Goal: Task Accomplishment & Management: Manage account settings

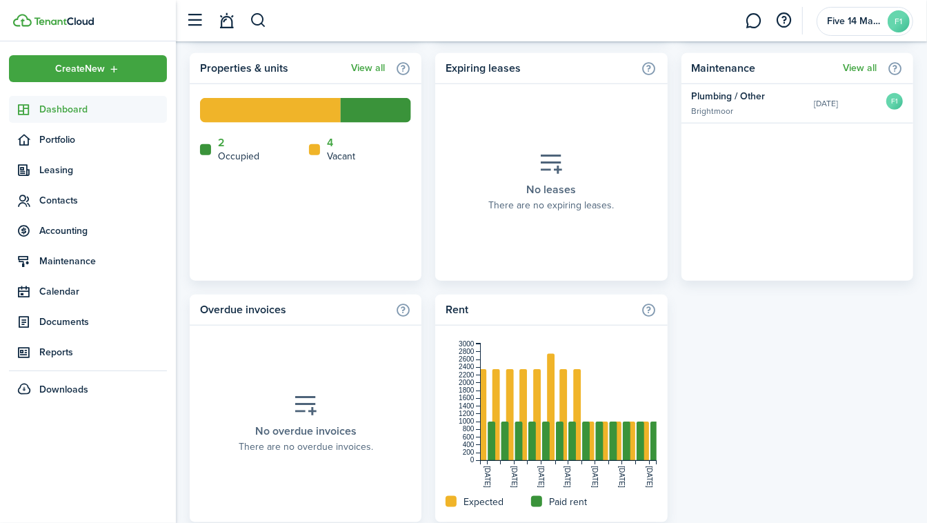
scroll to position [857, 0]
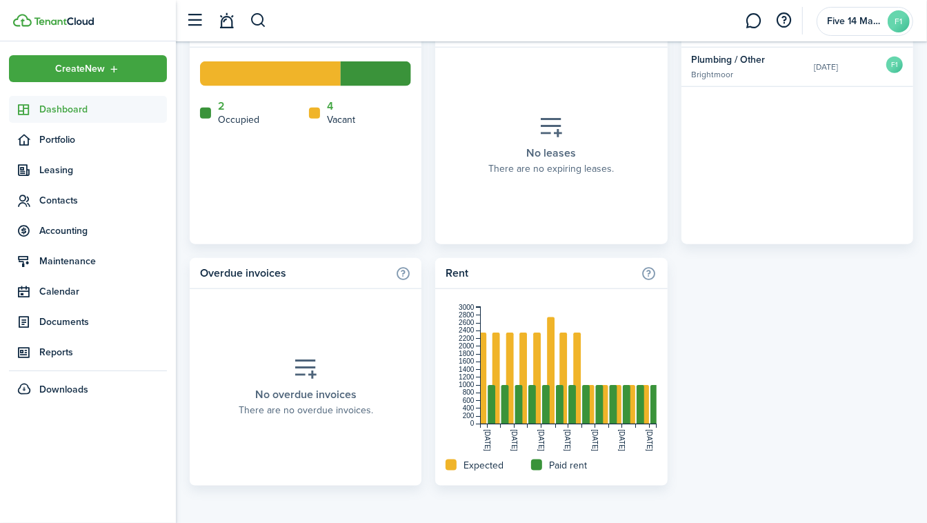
click at [50, 167] on span "Leasing" at bounding box center [103, 170] width 128 height 14
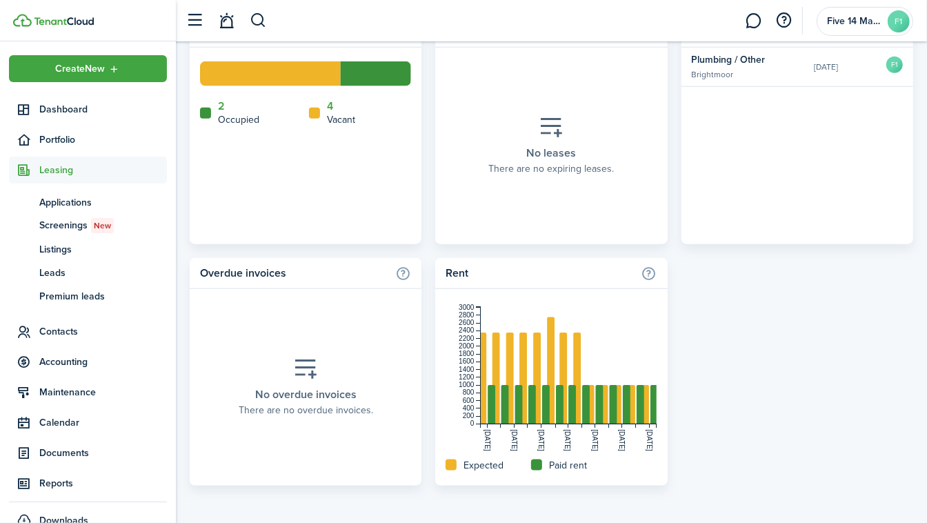
click at [73, 204] on span "Applications" at bounding box center [103, 202] width 128 height 14
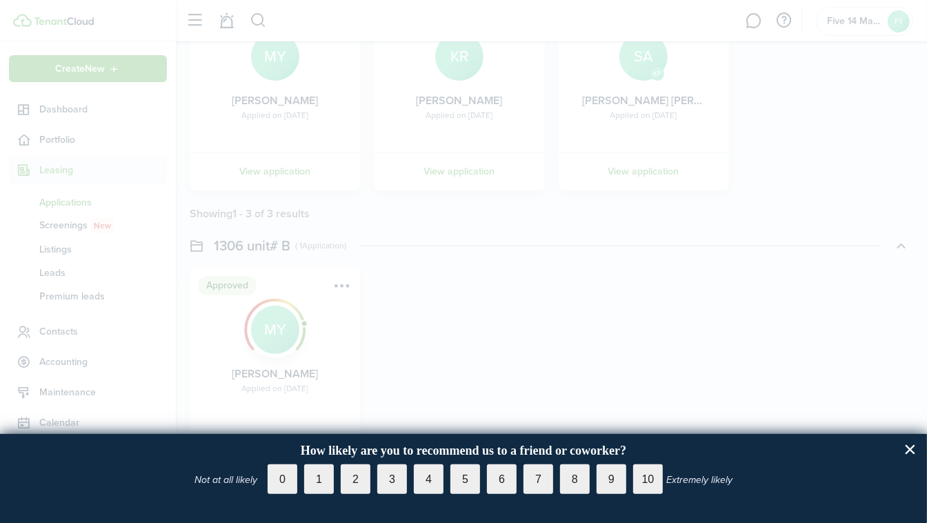
scroll to position [201, 0]
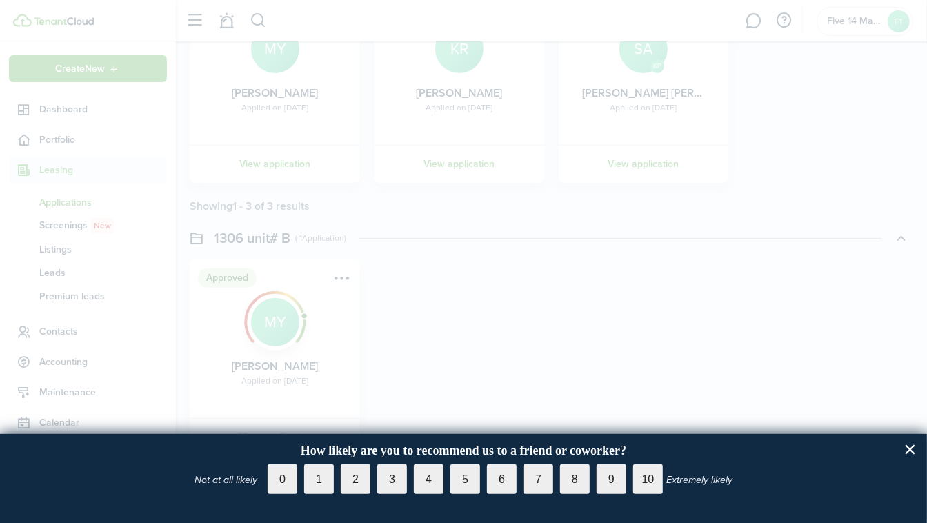
click at [811, 255] on div at bounding box center [463, 261] width 927 height 523
click at [909, 447] on button "×" at bounding box center [909, 449] width 13 height 22
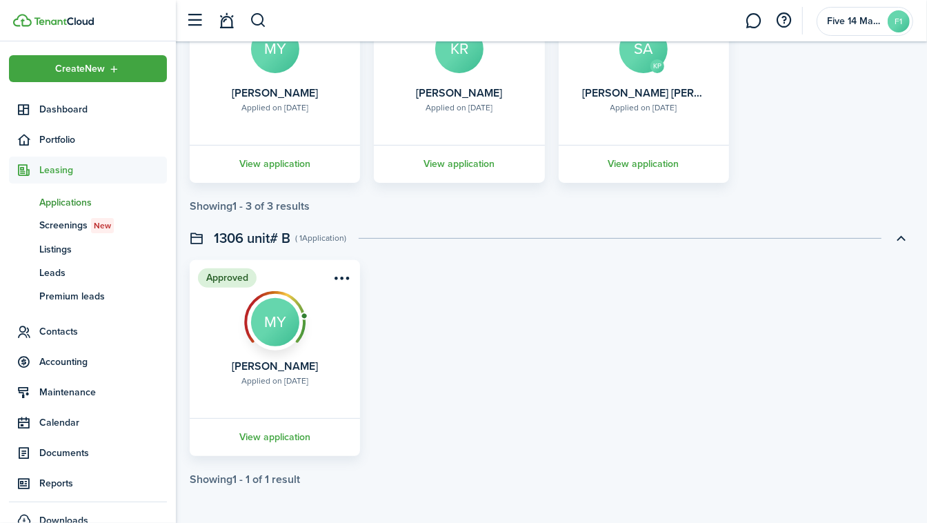
click at [80, 115] on span "Dashboard" at bounding box center [103, 109] width 128 height 14
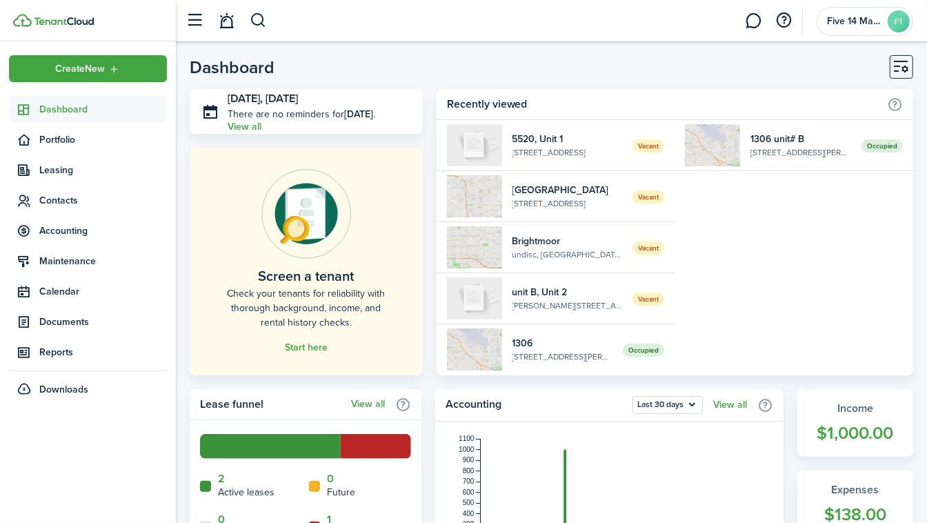
click at [68, 203] on span "Contacts" at bounding box center [103, 200] width 128 height 14
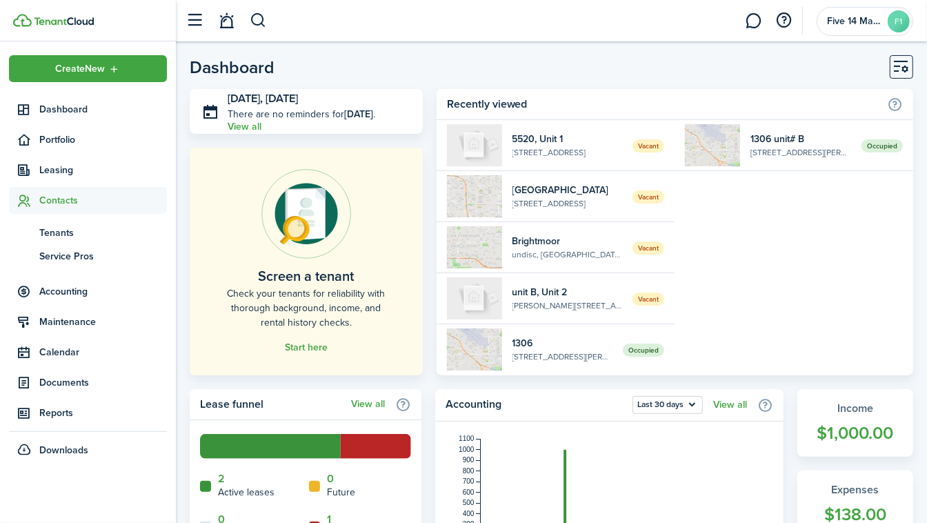
click at [53, 233] on span "Tenants" at bounding box center [103, 232] width 128 height 14
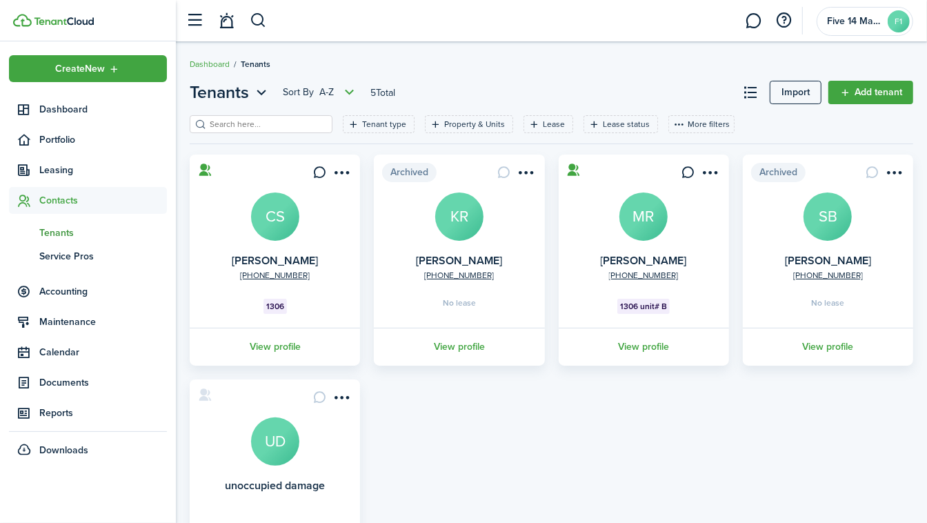
click at [646, 343] on link "View profile" at bounding box center [643, 346] width 174 height 38
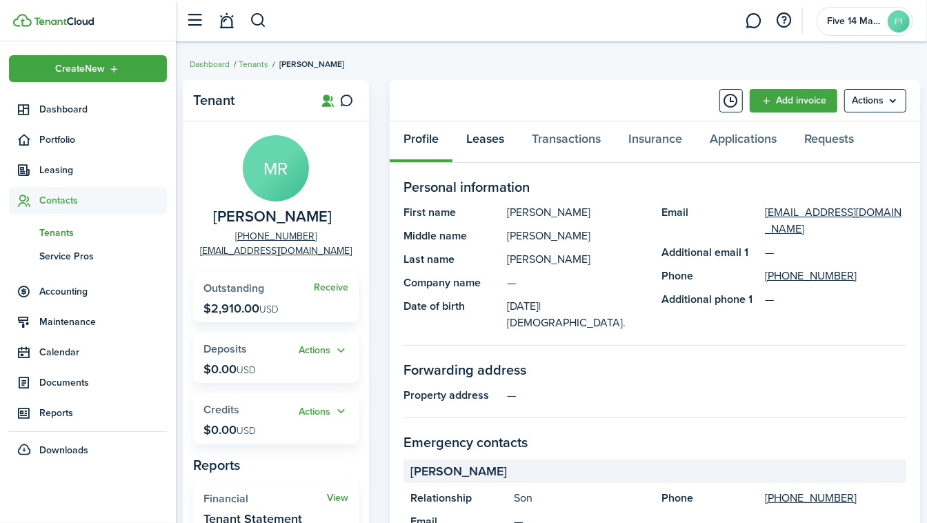
click at [489, 145] on link "Leases" at bounding box center [484, 141] width 65 height 41
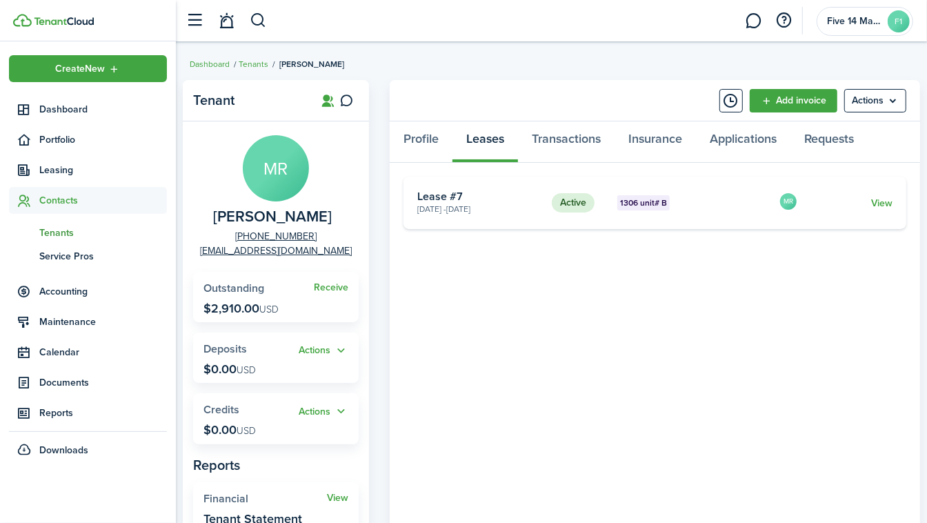
click at [877, 200] on link "View" at bounding box center [881, 203] width 21 height 14
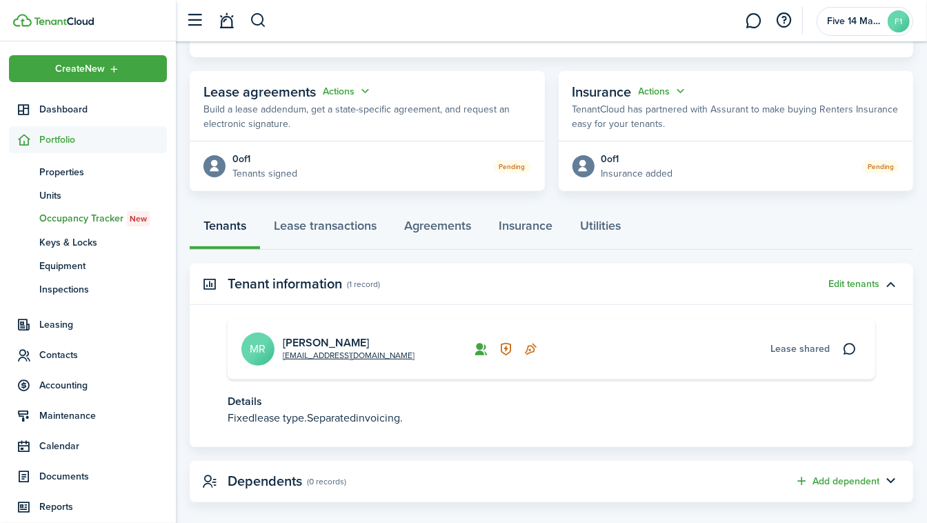
scroll to position [187, 0]
click at [453, 250] on link "Agreements" at bounding box center [437, 228] width 94 height 41
click at [370, 250] on link "Lease transactions" at bounding box center [325, 228] width 130 height 41
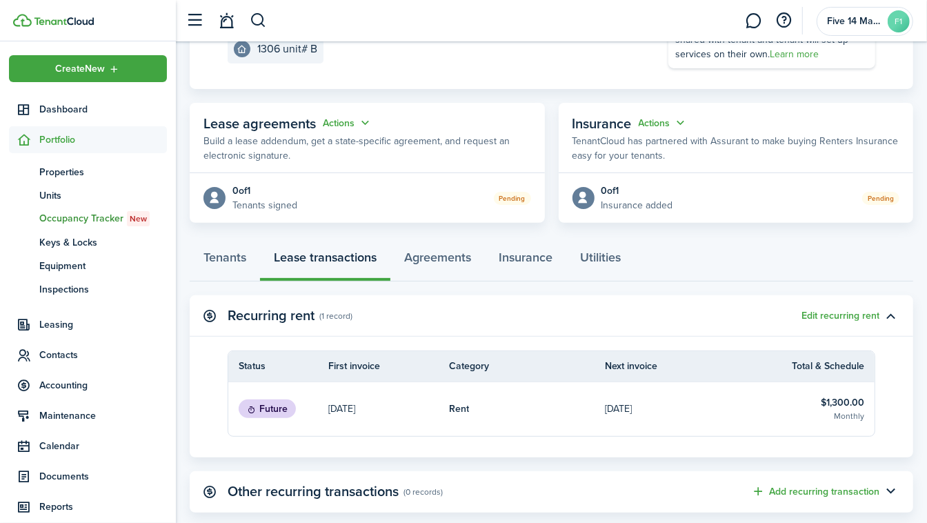
scroll to position [191, 0]
click at [231, 267] on link "Tenants" at bounding box center [225, 261] width 70 height 41
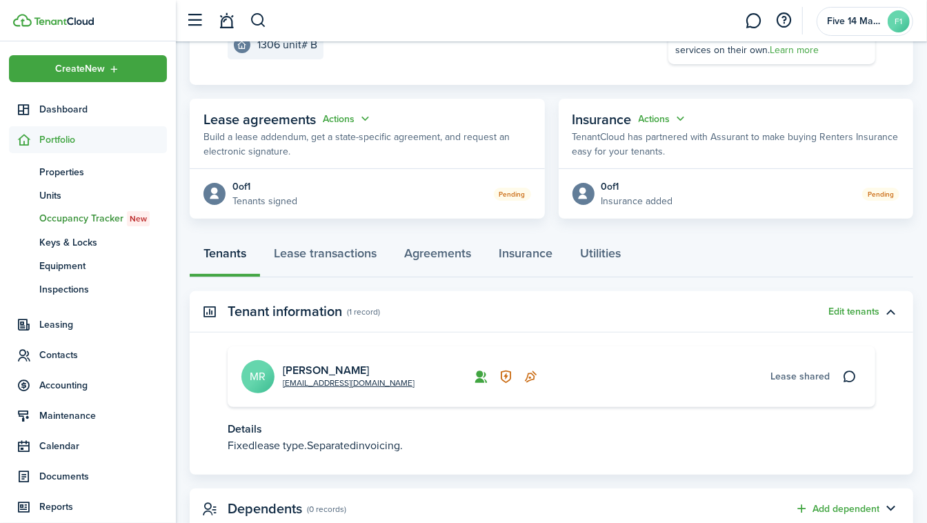
scroll to position [241, 0]
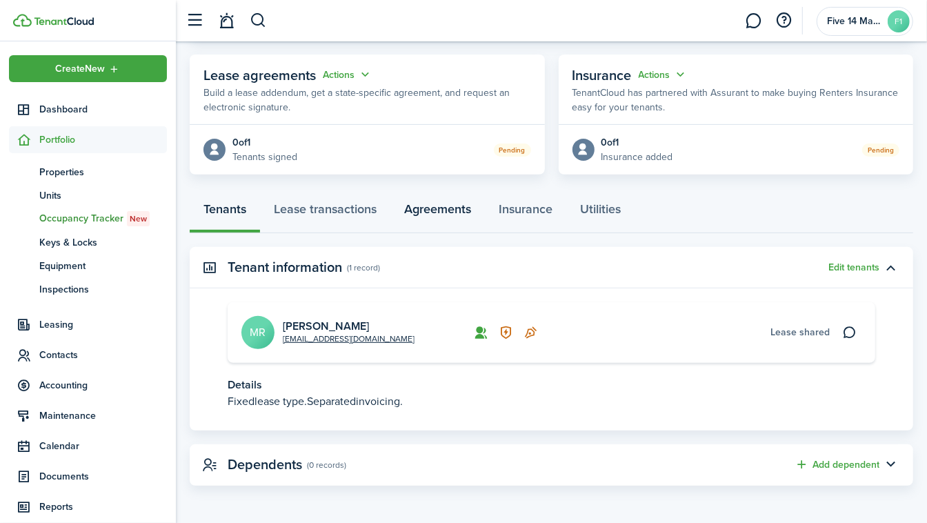
click at [460, 212] on link "Agreements" at bounding box center [437, 212] width 94 height 41
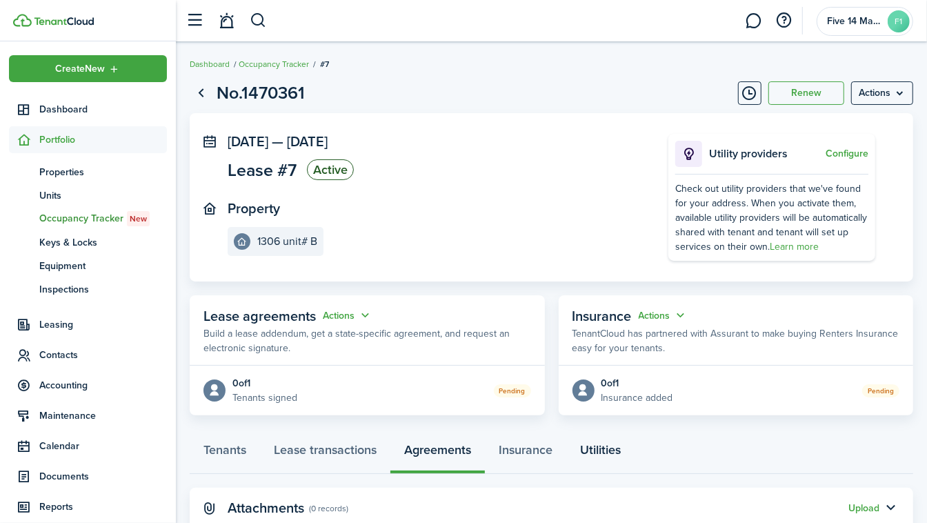
click at [603, 441] on link "Utilities" at bounding box center [600, 452] width 68 height 41
click at [267, 64] on link "Occupancy Tracker" at bounding box center [274, 64] width 70 height 12
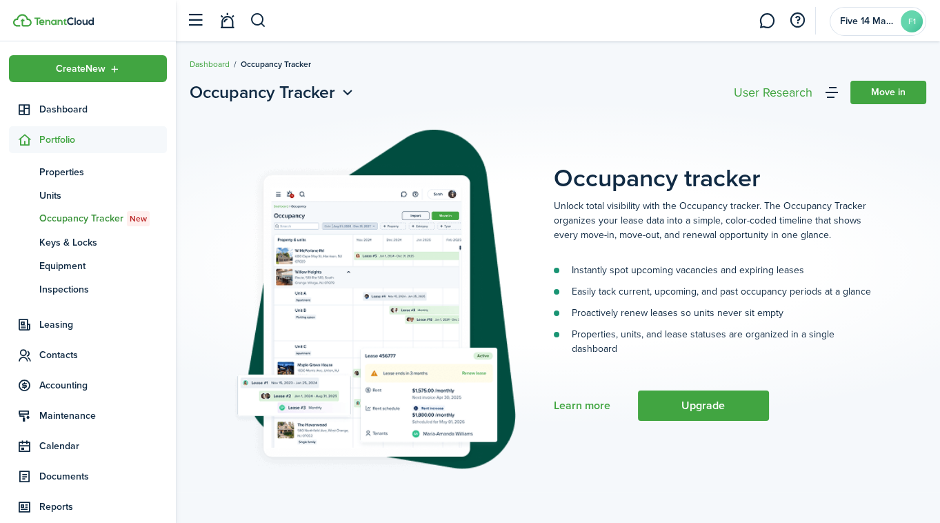
click at [216, 64] on link "Dashboard" at bounding box center [210, 64] width 40 height 12
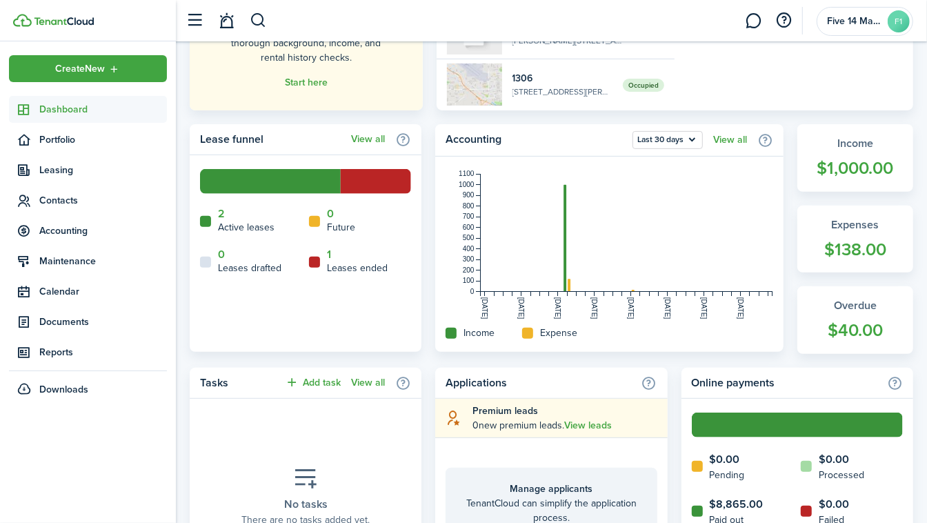
scroll to position [266, 0]
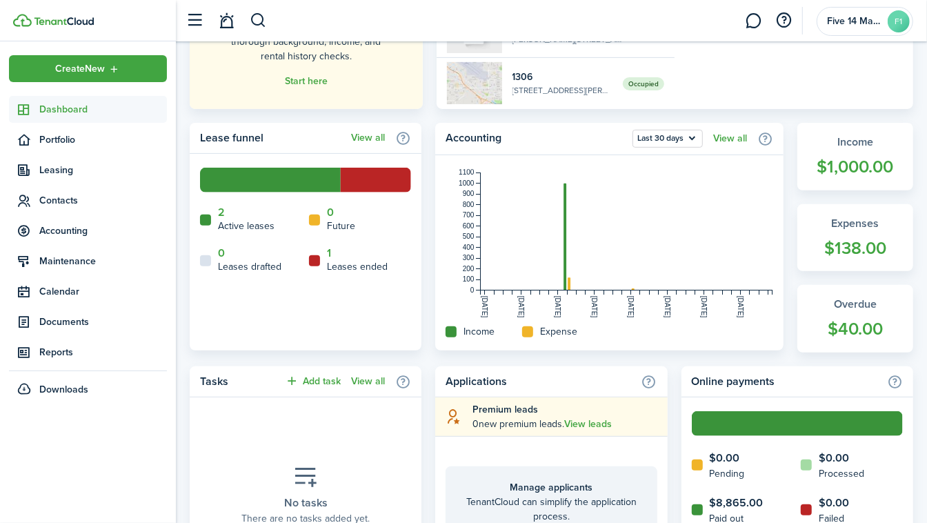
click at [65, 203] on span "Contacts" at bounding box center [103, 200] width 128 height 14
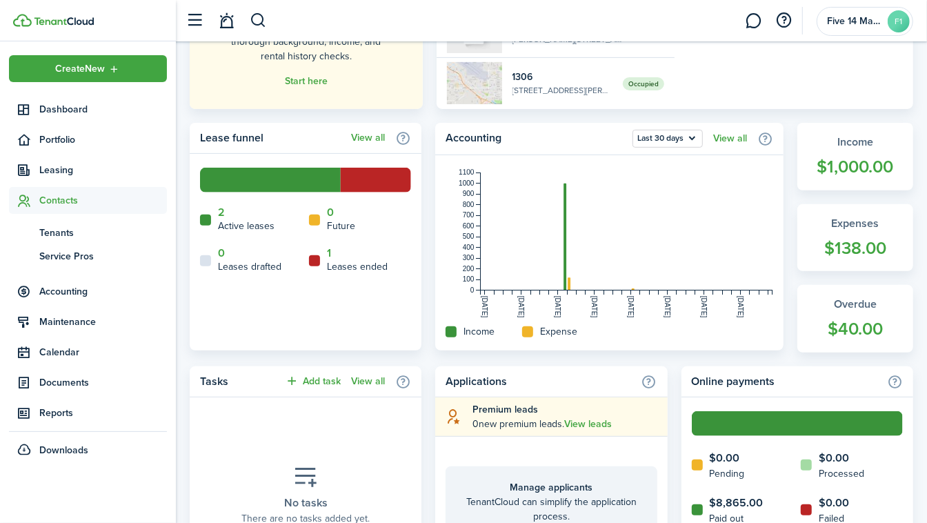
click at [60, 236] on span "Tenants" at bounding box center [103, 232] width 128 height 14
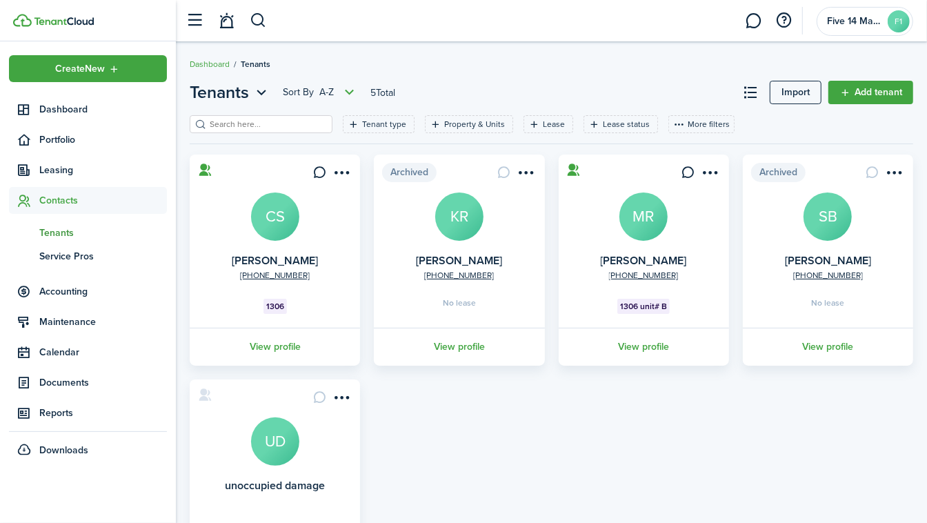
click at [567, 174] on icon at bounding box center [574, 170] width 14 height 14
click at [704, 229] on card "[PHONE_NUMBER] [PERSON_NAME] MR 1306 unit# B View profile" at bounding box center [643, 259] width 170 height 211
click at [658, 220] on avatar-text "MR" at bounding box center [643, 216] width 48 height 48
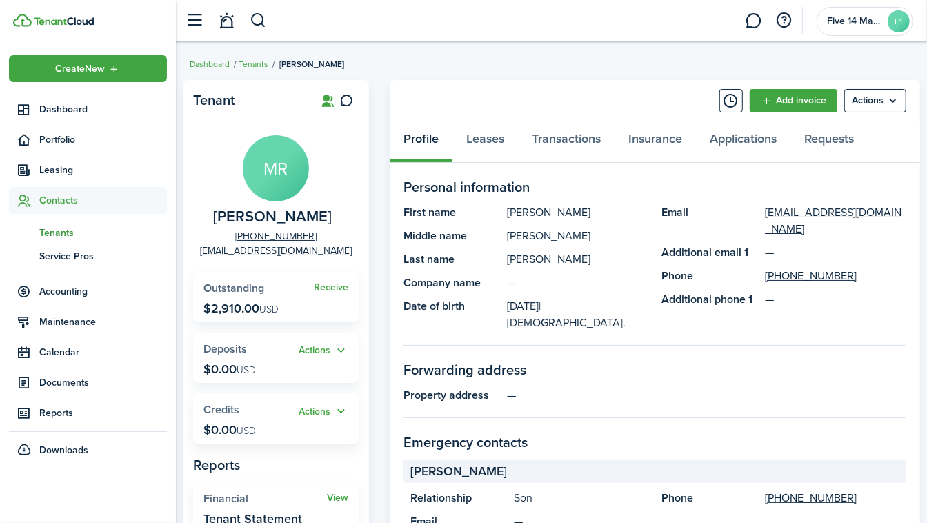
click at [232, 310] on p "$2,910.00 USD" at bounding box center [240, 308] width 75 height 14
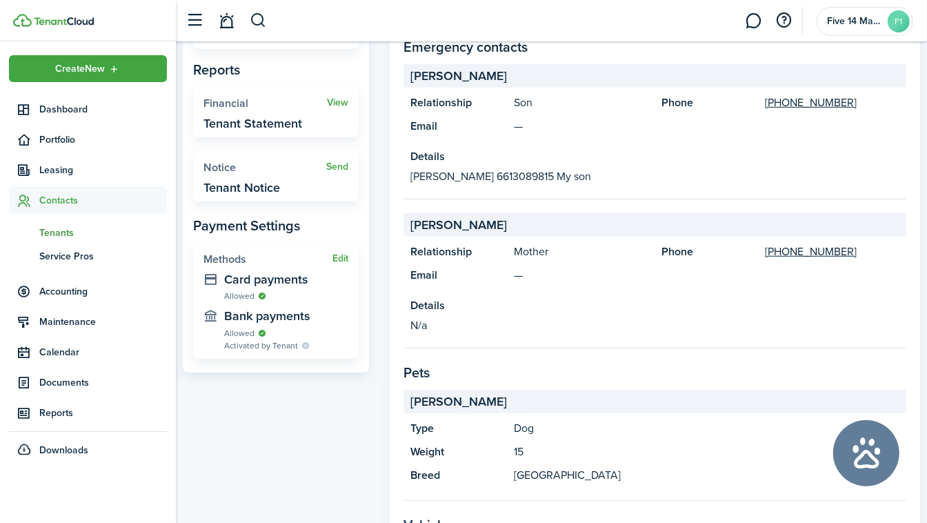
scroll to position [398, 0]
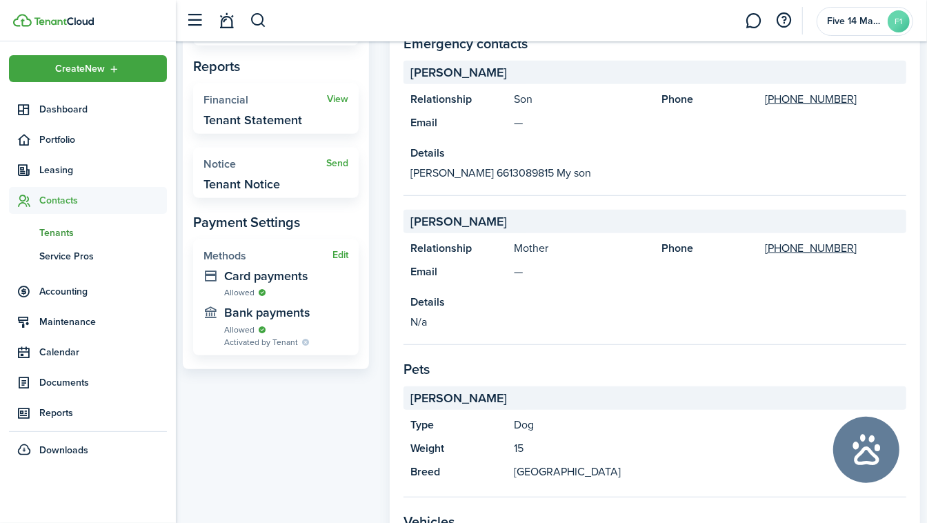
click at [343, 254] on button "Edit" at bounding box center [340, 255] width 16 height 11
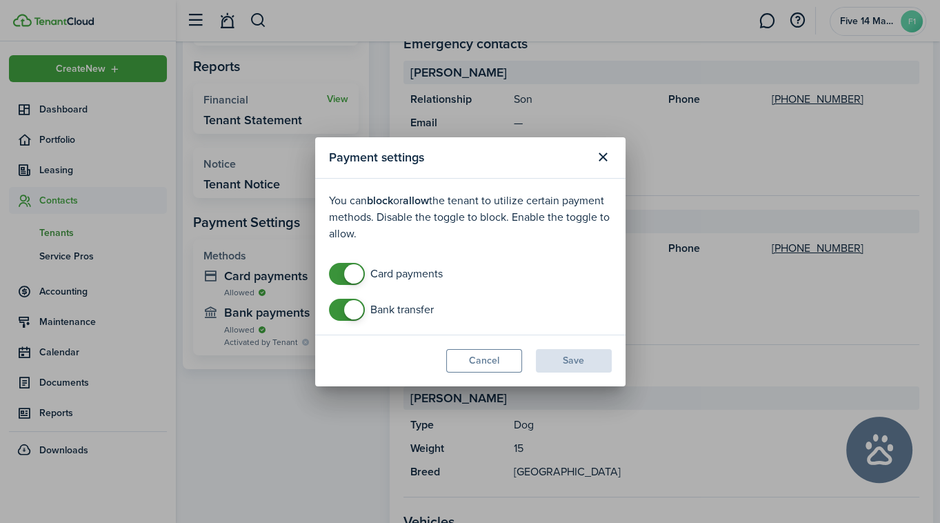
click at [600, 160] on button "Close modal" at bounding box center [603, 156] width 23 height 23
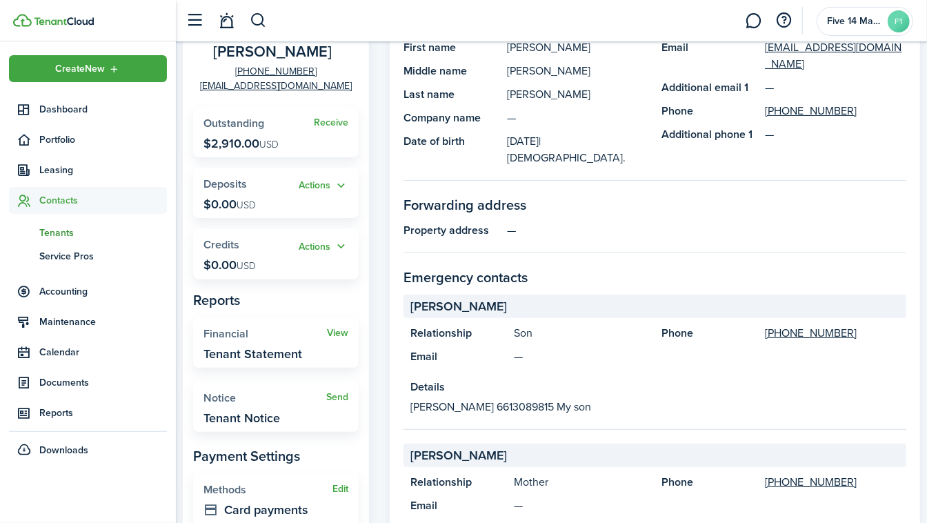
scroll to position [167, 0]
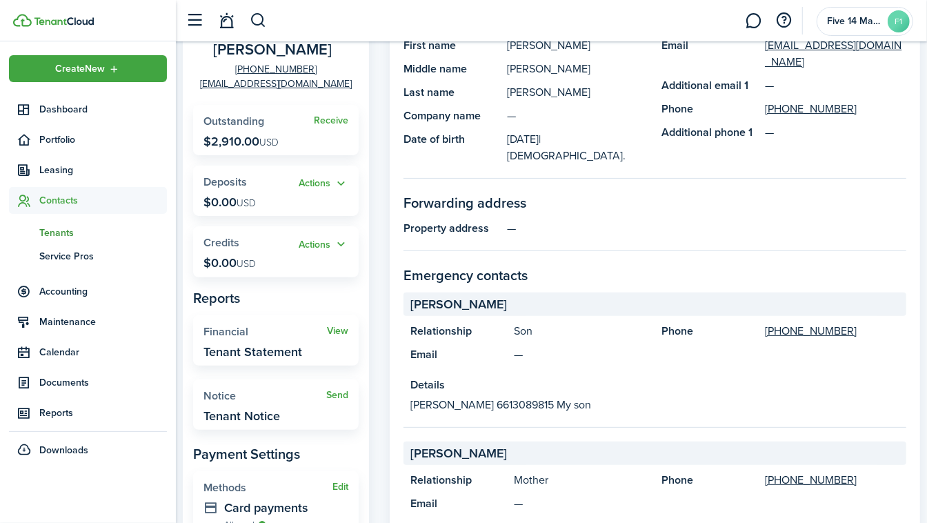
click at [245, 407] on widget-stats "Send Notice Tenant Notice" at bounding box center [275, 404] width 165 height 50
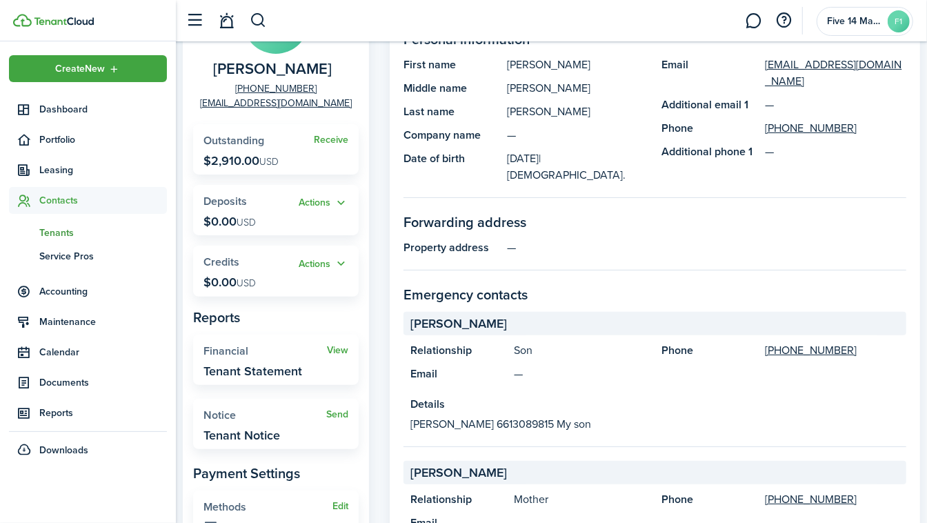
scroll to position [0, 0]
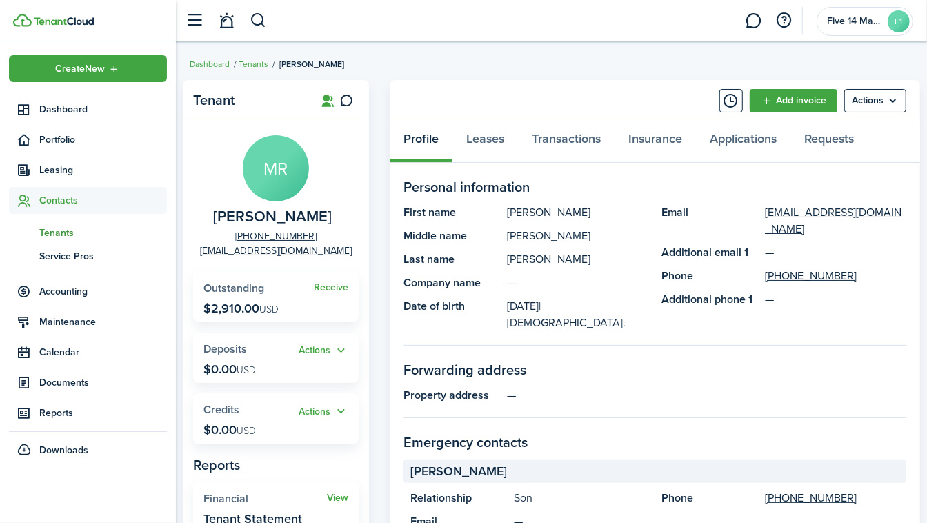
click at [51, 300] on span "Accounting" at bounding box center [88, 291] width 158 height 27
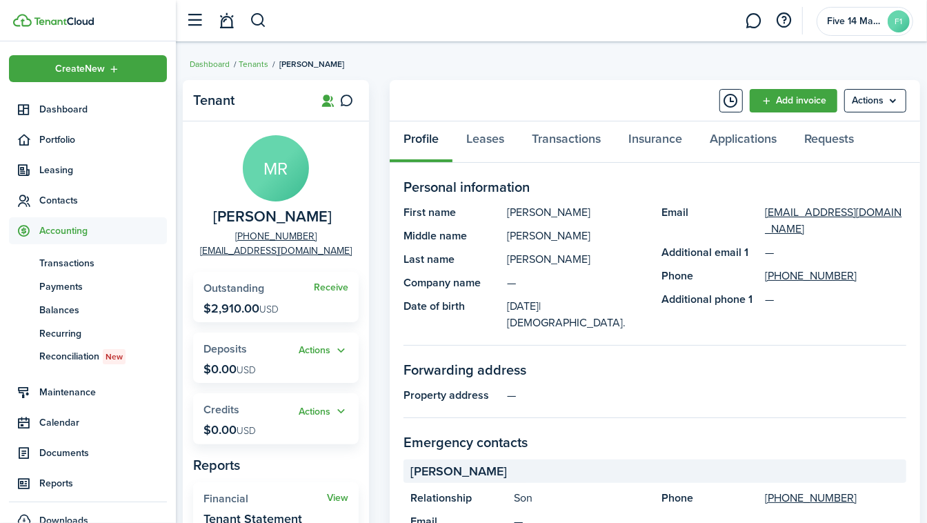
click at [65, 264] on span "Transactions" at bounding box center [103, 263] width 128 height 14
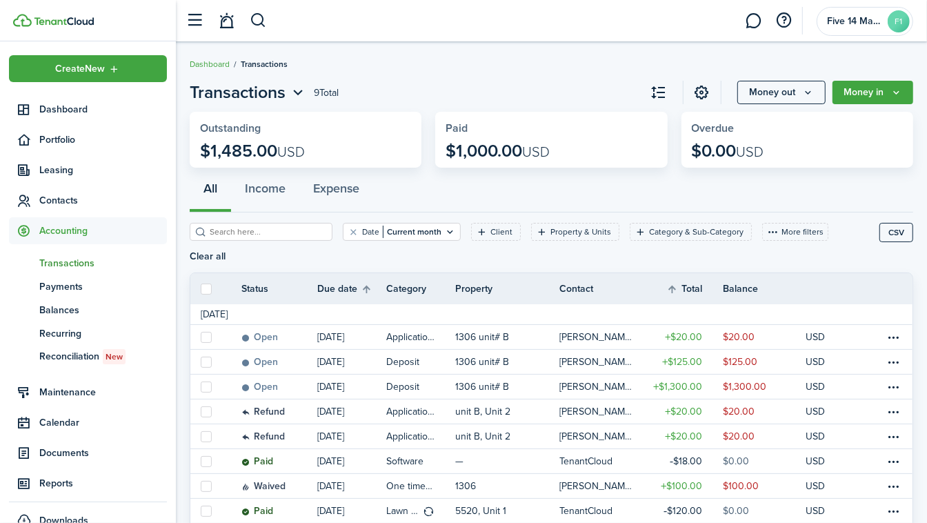
click at [596, 332] on table-profile-info-text "[PERSON_NAME]" at bounding box center [595, 337] width 72 height 11
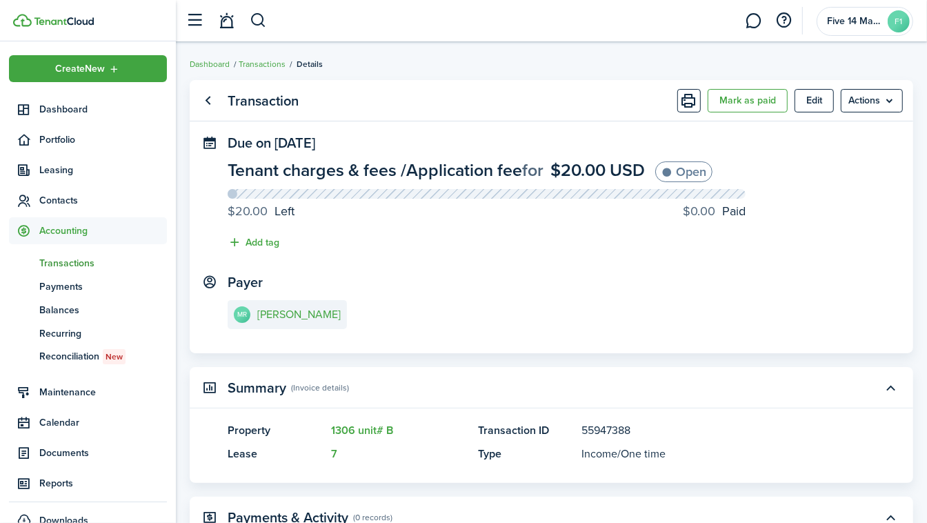
click at [889, 94] on menu-btn "Actions" at bounding box center [871, 100] width 62 height 23
click at [863, 63] on breadcrumb "Dashboard Transactions Details" at bounding box center [551, 57] width 723 height 32
click at [208, 105] on link "Go back" at bounding box center [207, 100] width 23 height 23
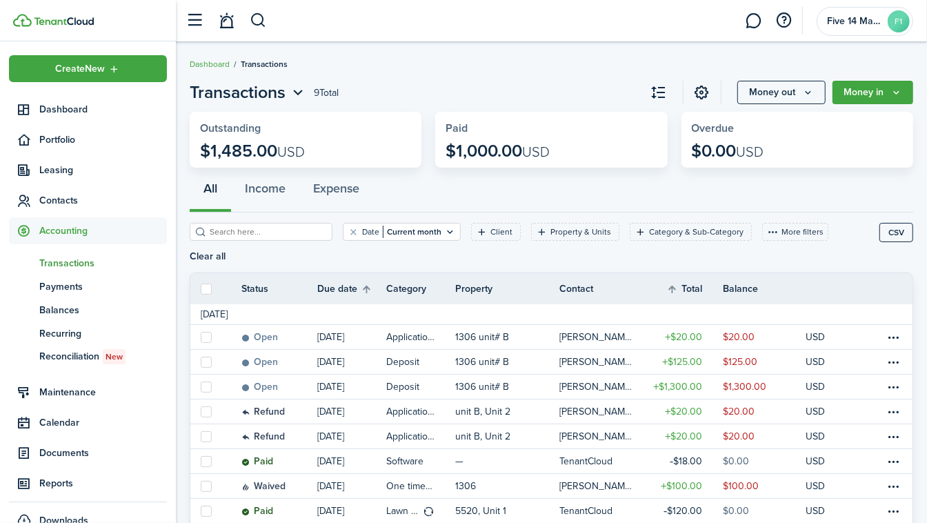
click at [60, 193] on span "Contacts" at bounding box center [103, 200] width 128 height 14
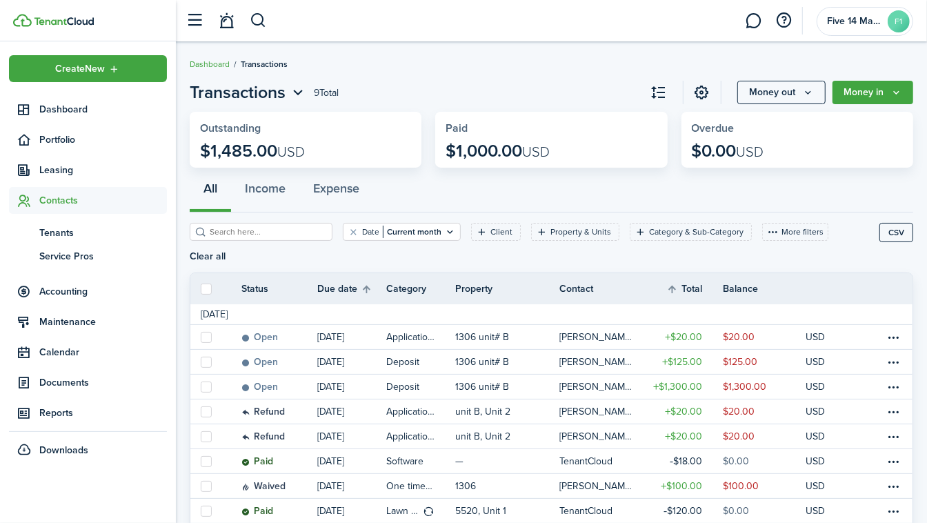
click at [61, 228] on span "Tenants" at bounding box center [103, 232] width 128 height 14
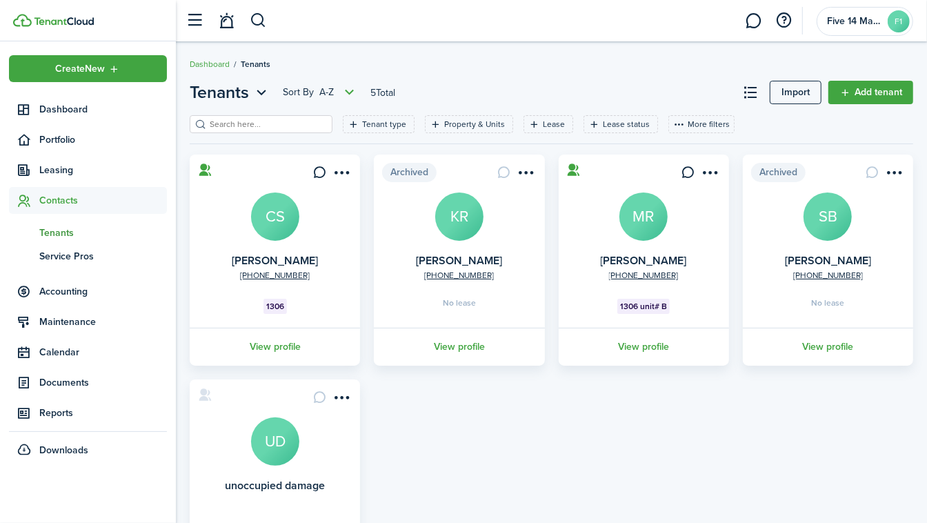
click at [710, 176] on menu-btn-icon "Open menu" at bounding box center [709, 172] width 23 height 23
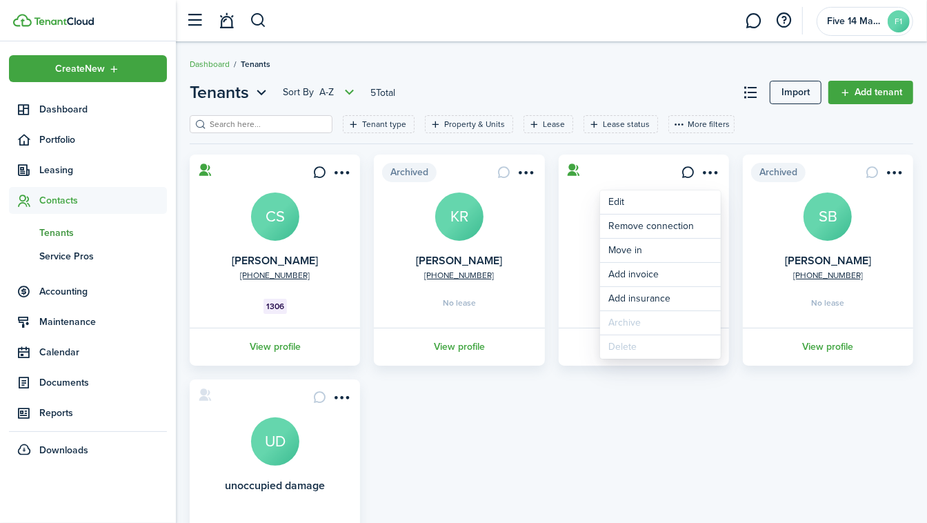
click at [728, 400] on div "[PHONE_NUMBER] [PERSON_NAME] CS 1306 View profile Archived [PHONE_NUMBER] [PERS…" at bounding box center [551, 368] width 737 height 429
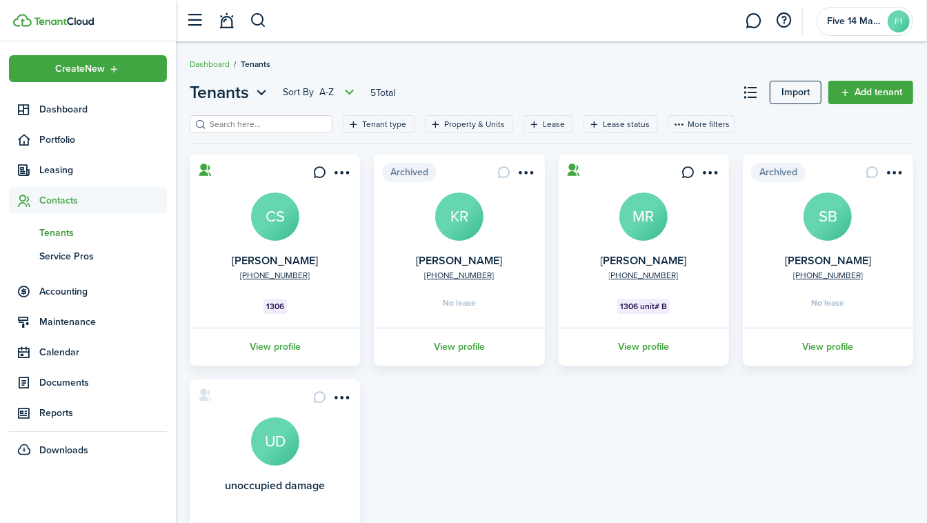
click at [684, 172] on icon at bounding box center [687, 172] width 14 height 14
click at [646, 347] on link "View profile" at bounding box center [643, 346] width 174 height 38
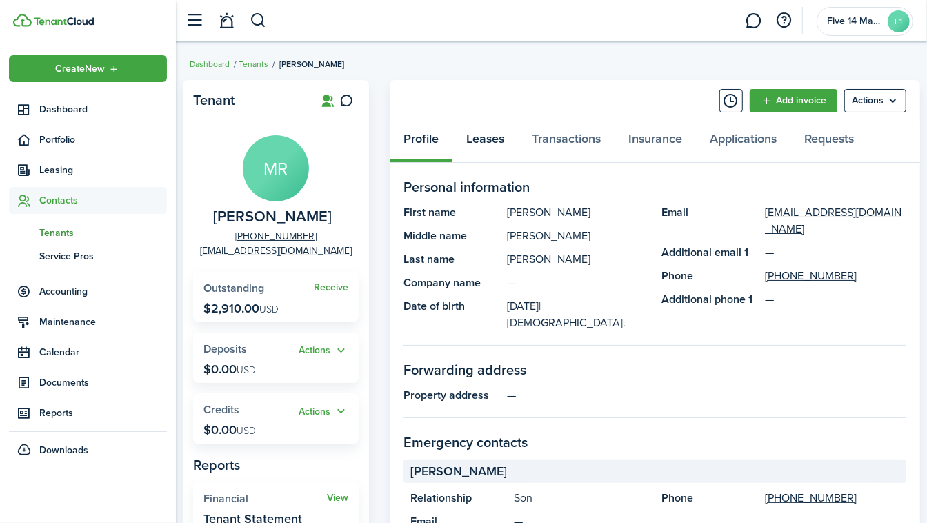
click at [483, 141] on link "Leases" at bounding box center [484, 141] width 65 height 41
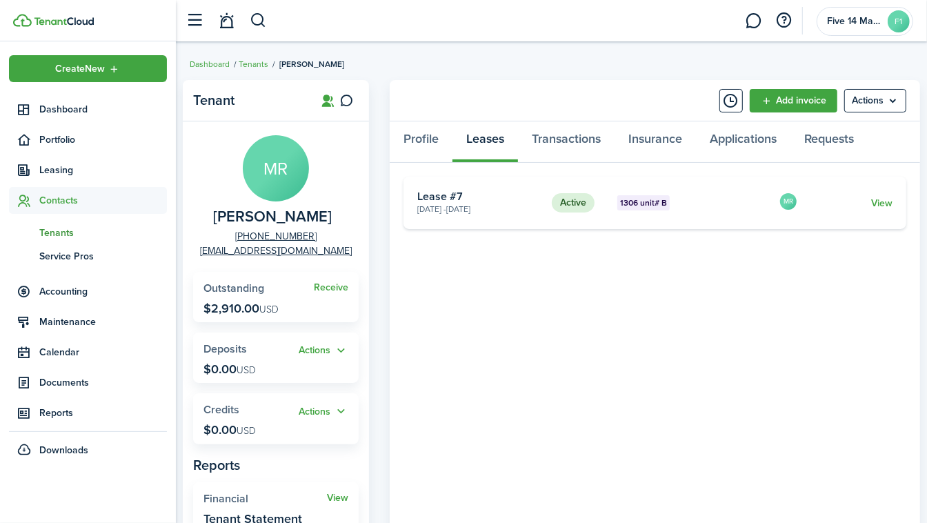
click at [882, 196] on link "View" at bounding box center [881, 203] width 21 height 14
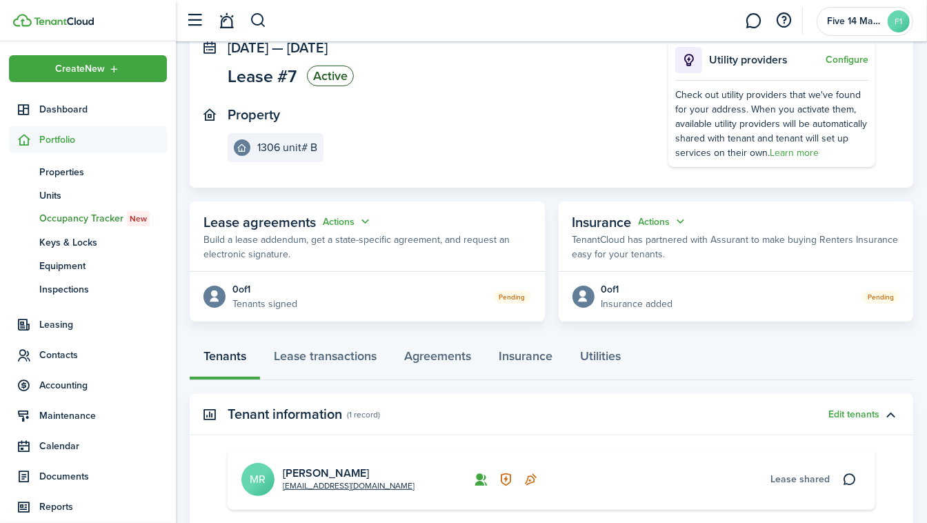
scroll to position [97, 0]
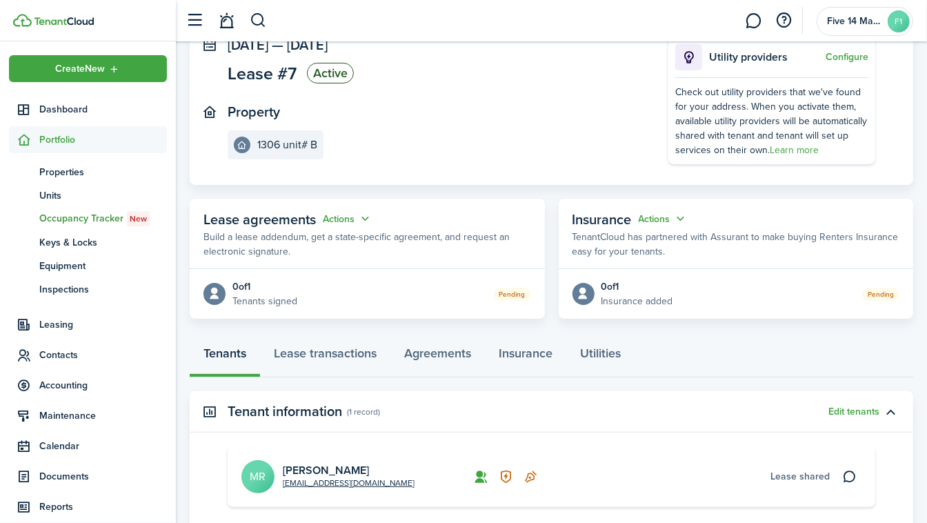
click at [498, 290] on status "Pending" at bounding box center [512, 293] width 37 height 13
click at [345, 223] on button "Actions" at bounding box center [348, 219] width 50 height 16
click at [367, 303] on panel-main-body "0 of 1 Tenants signed Pending" at bounding box center [367, 294] width 355 height 50
click at [222, 294] on avatar-stub at bounding box center [214, 294] width 22 height 22
click at [281, 283] on div "0 of 1" at bounding box center [264, 286] width 65 height 14
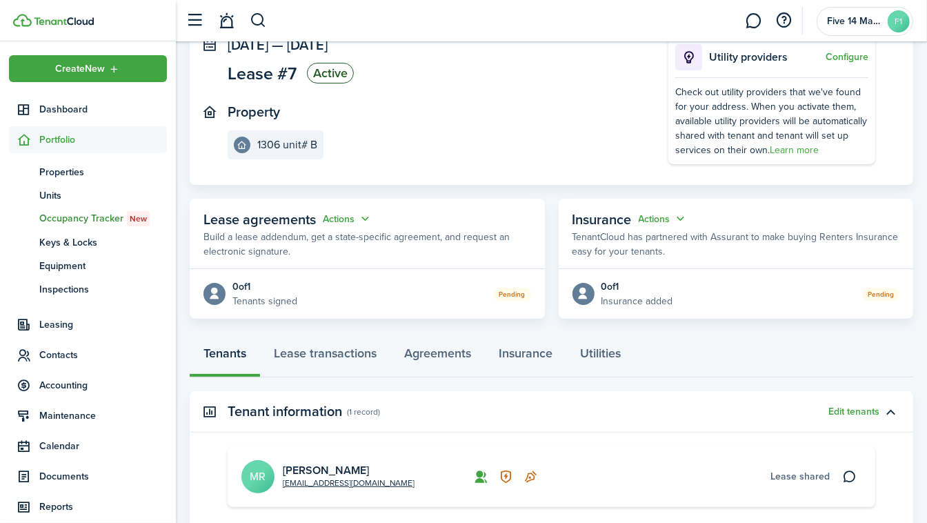
click at [348, 215] on button "Actions" at bounding box center [348, 219] width 50 height 16
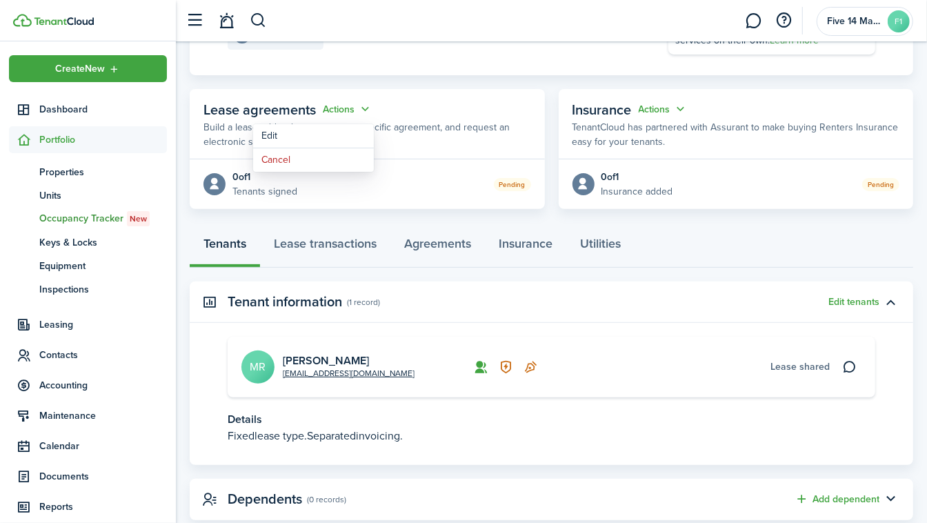
scroll to position [205, 0]
click at [270, 136] on link "Edit" at bounding box center [313, 136] width 121 height 24
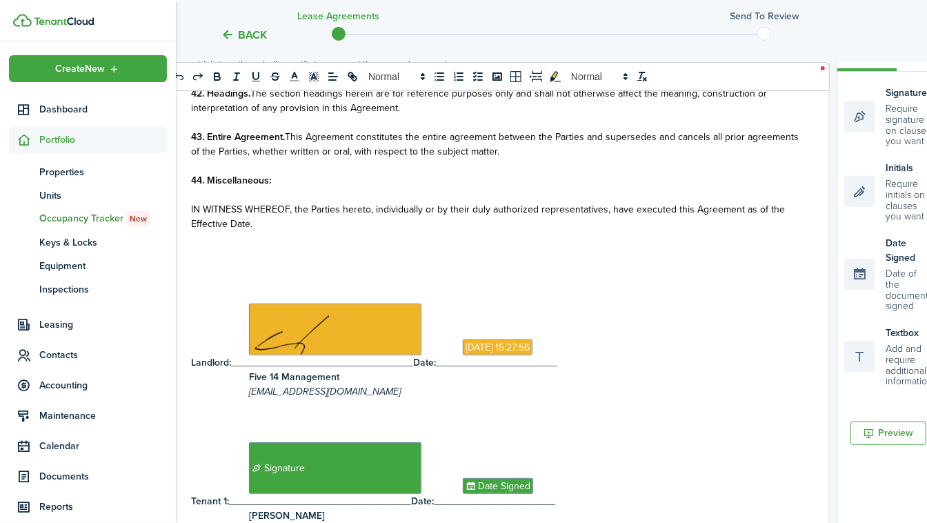
scroll to position [240, 0]
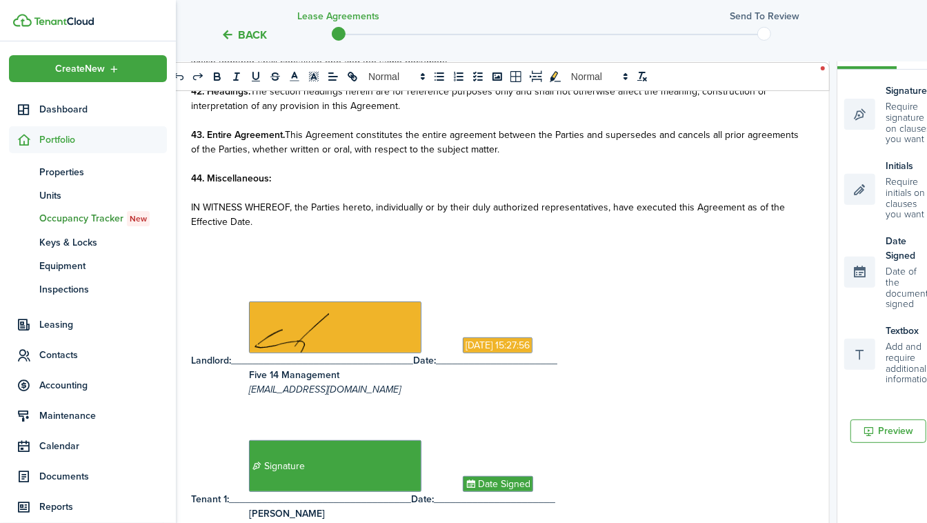
click at [463, 347] on span "[DATE] 15:27:56" at bounding box center [498, 345] width 70 height 16
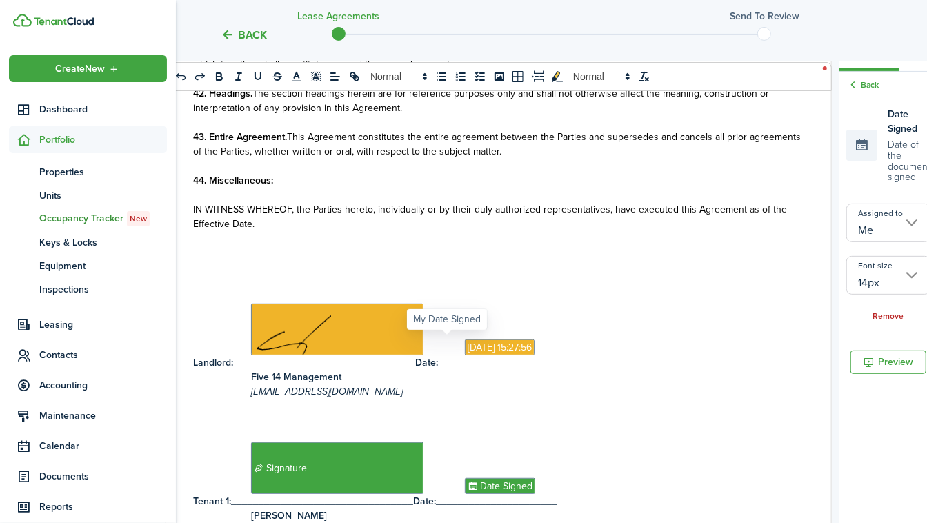
scroll to position [181, 0]
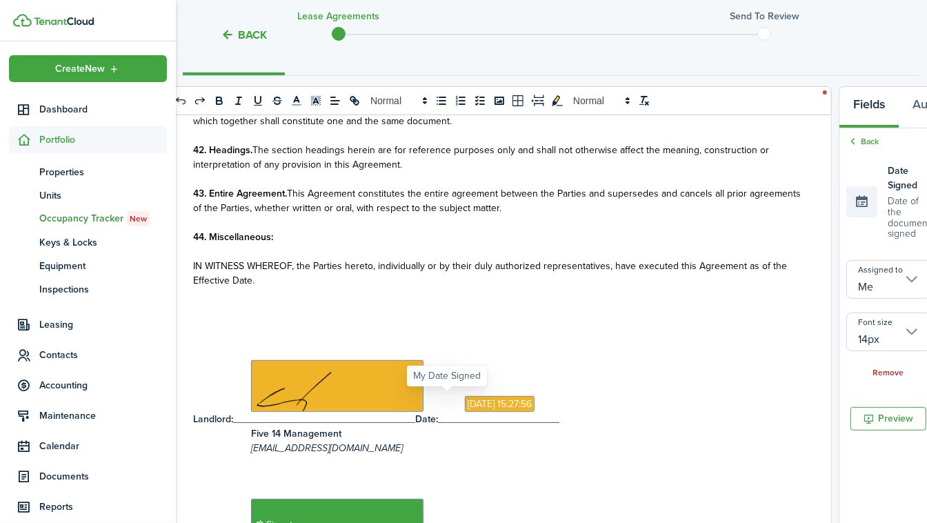
click at [846, 174] on div "Date Signed Date of the document signed" at bounding box center [888, 201] width 84 height 76
click at [887, 192] on small "Date of the document signed" at bounding box center [908, 215] width 43 height 47
click at [846, 143] on link "Back" at bounding box center [862, 141] width 32 height 12
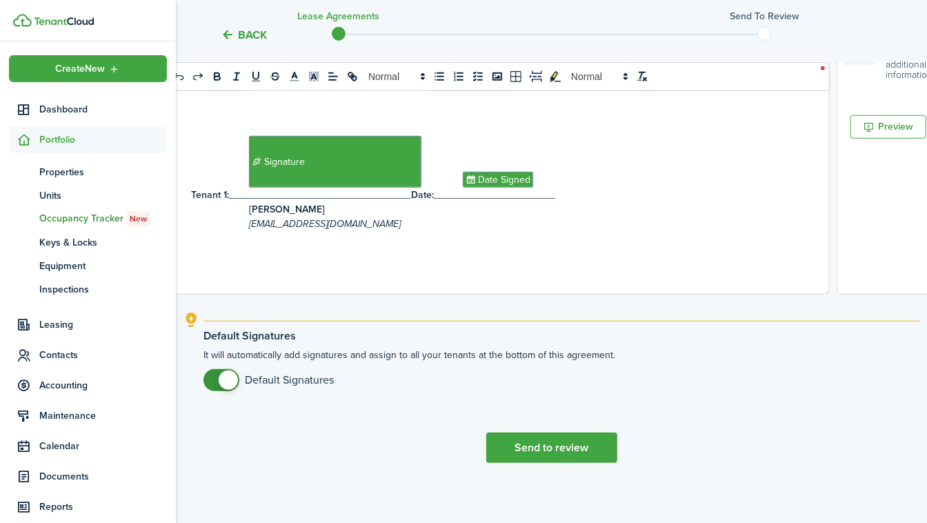
scroll to position [531, 0]
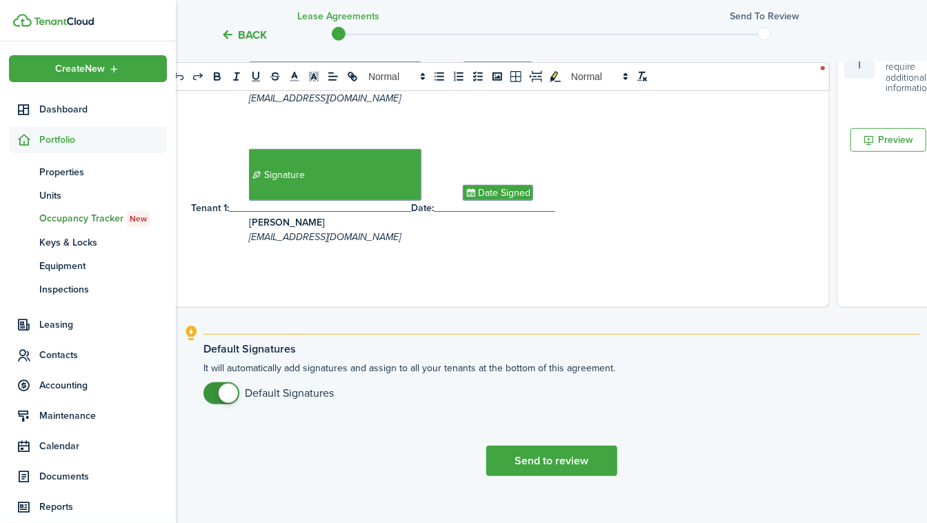
click at [569, 458] on button "Send to review" at bounding box center [551, 460] width 131 height 30
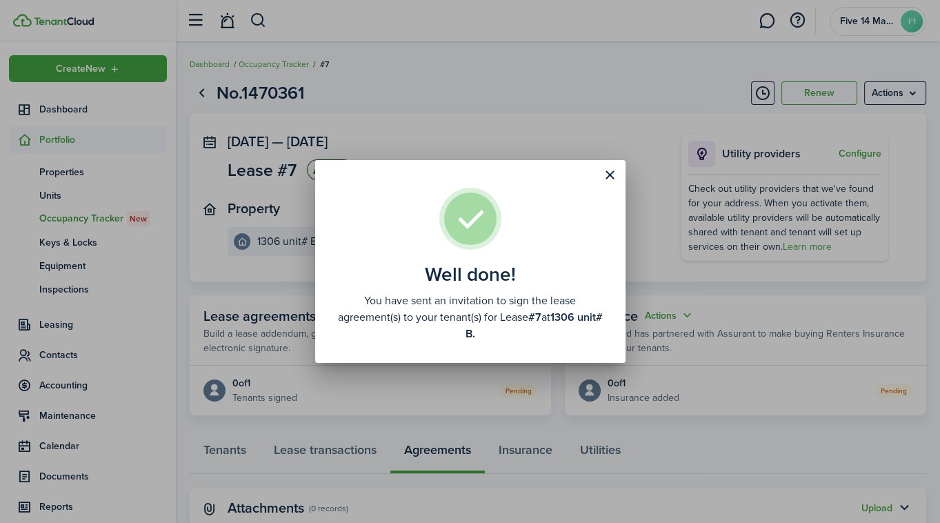
click at [612, 179] on button "Close modal" at bounding box center [609, 174] width 23 height 23
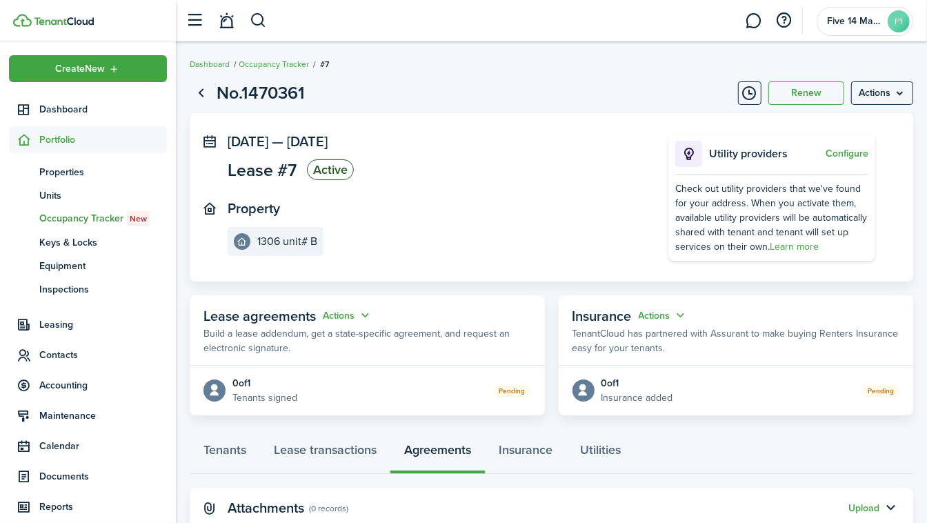
scroll to position [43, 0]
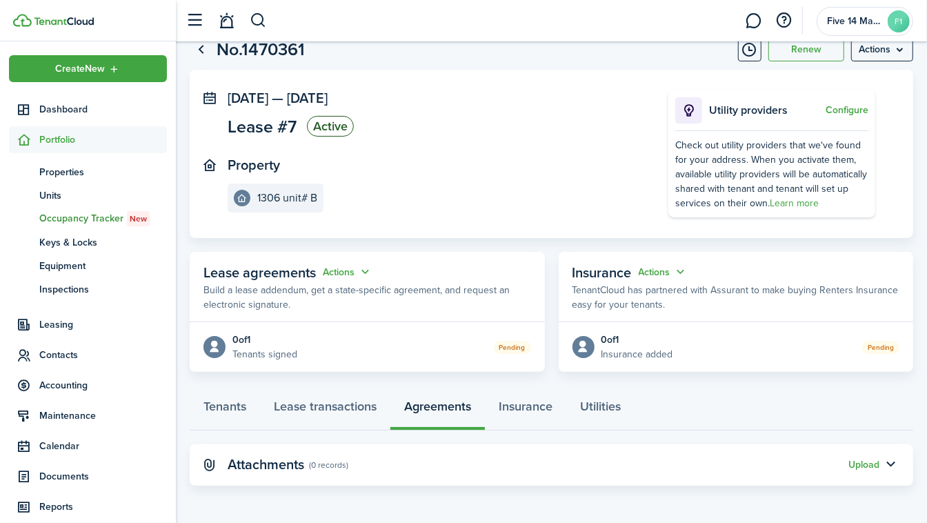
click at [351, 272] on button "Actions" at bounding box center [348, 272] width 50 height 16
click at [556, 245] on page-view-main "[DATE] — [DATE] Lease #7 Active Property 1306 unit# B Utility providers Configu…" at bounding box center [551, 221] width 723 height 302
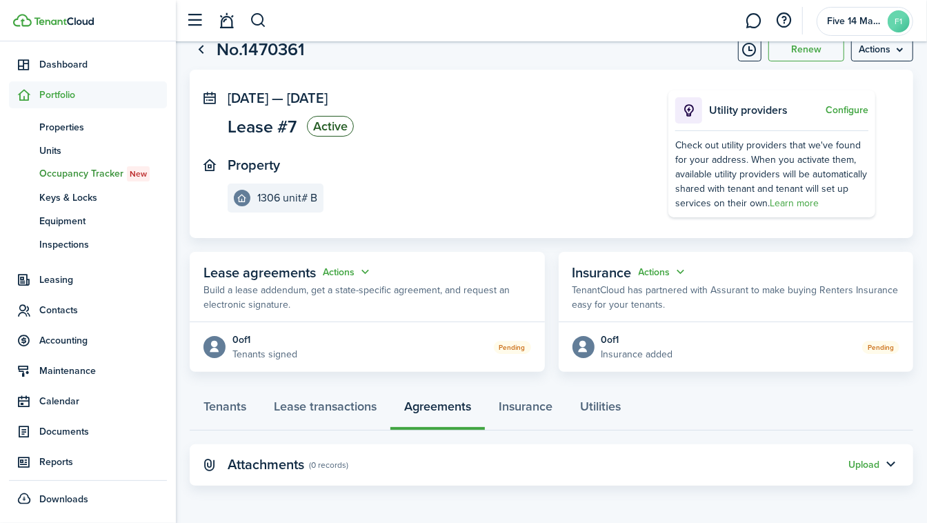
click at [70, 438] on span "Documents" at bounding box center [88, 431] width 158 height 27
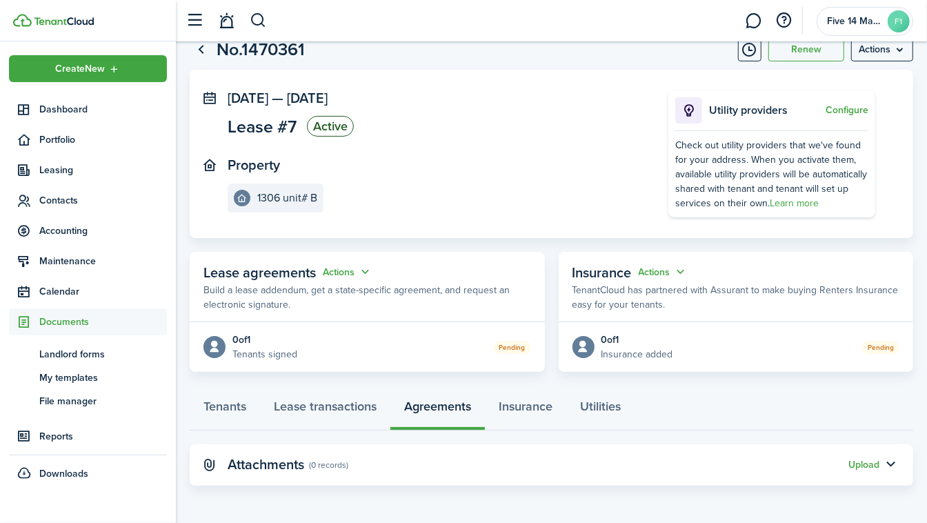
scroll to position [0, 0]
click at [63, 376] on span "My templates" at bounding box center [103, 377] width 128 height 14
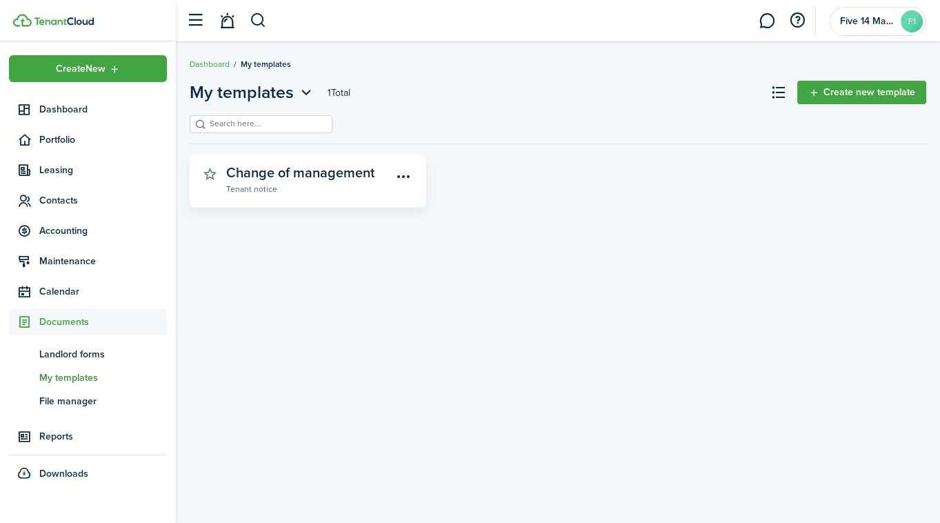
click at [214, 66] on link "Dashboard" at bounding box center [210, 64] width 40 height 12
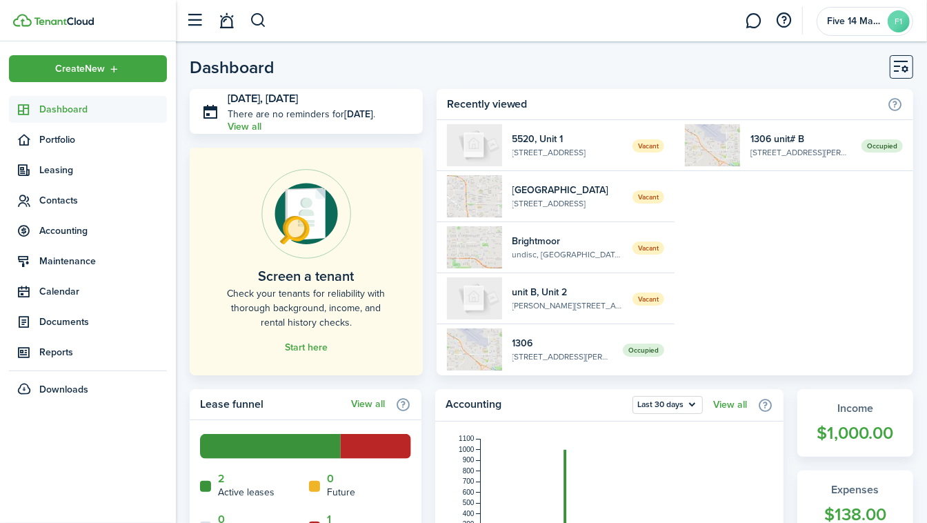
click at [220, 493] on home-widget-title "Active leases" at bounding box center [246, 492] width 57 height 14
click at [221, 477] on link "2" at bounding box center [221, 478] width 7 height 12
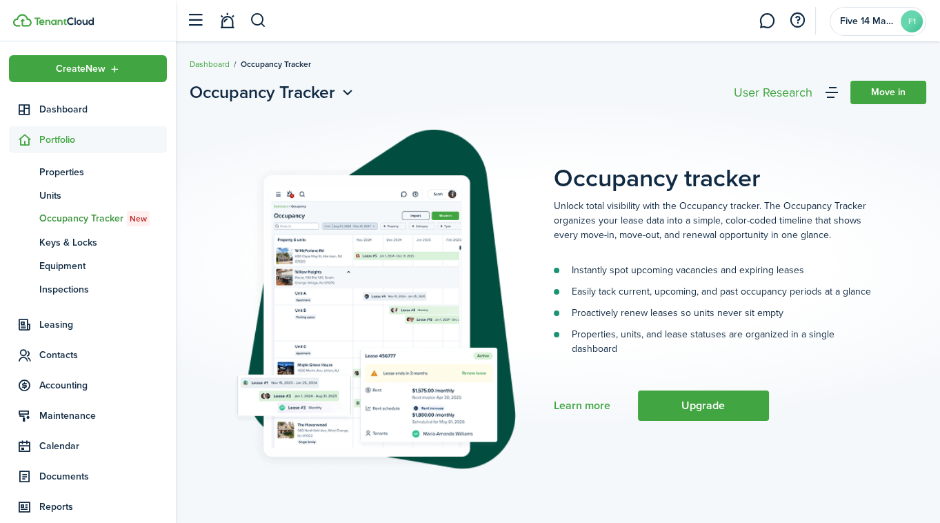
scroll to position [45, 0]
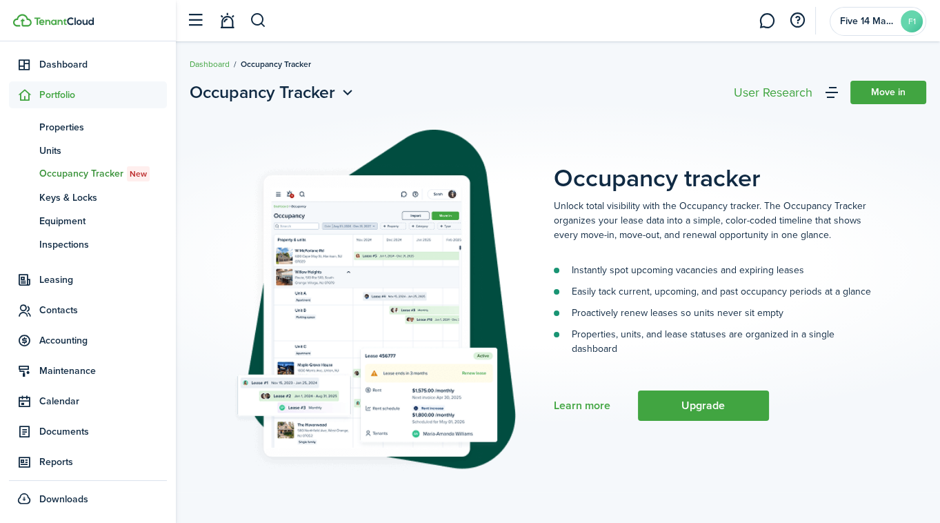
click at [57, 463] on span "Reports" at bounding box center [103, 461] width 128 height 14
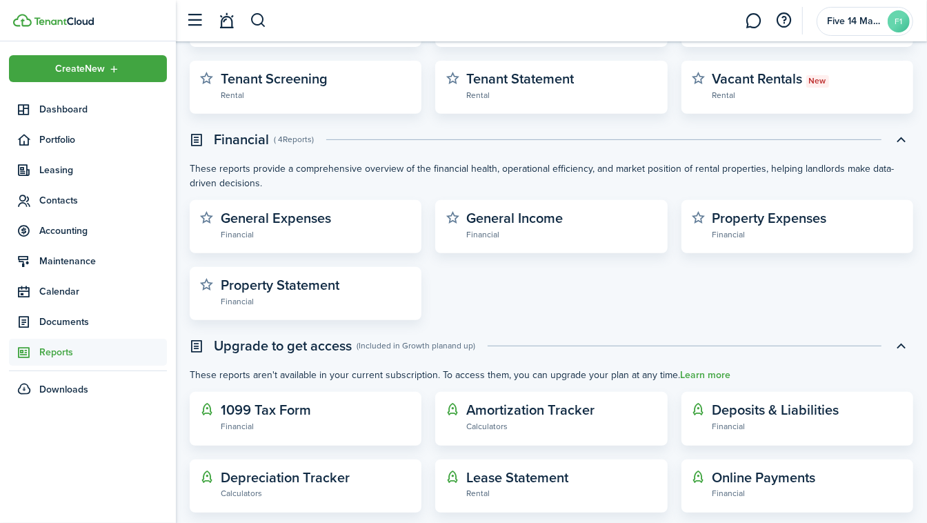
scroll to position [386, 0]
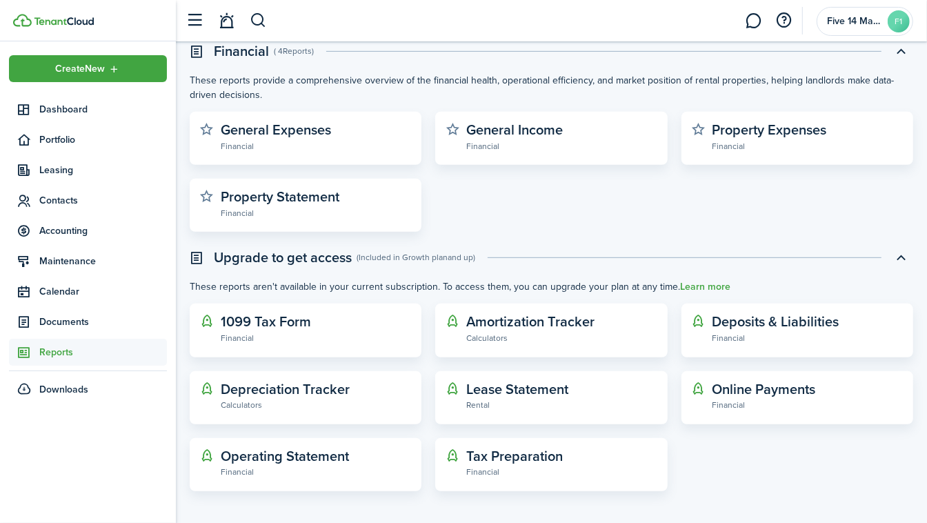
click at [71, 316] on span "Documents" at bounding box center [103, 321] width 128 height 14
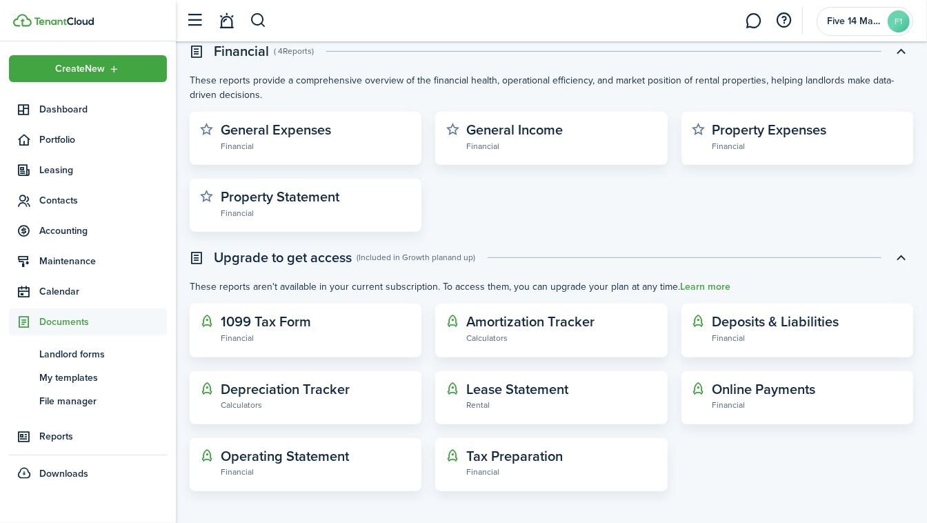
click at [798, 322] on widget-stats-description "Deposits & Liabilities" at bounding box center [775, 321] width 127 height 21
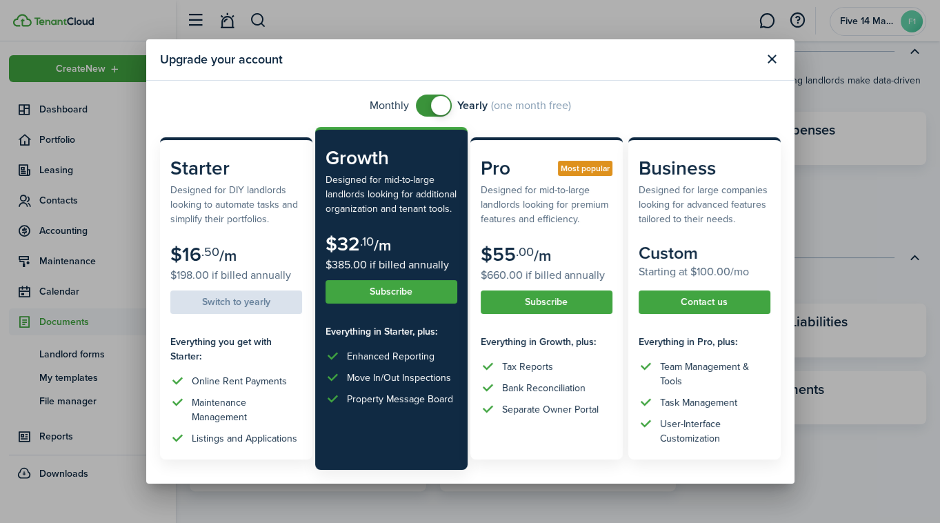
click at [776, 61] on button "Close modal" at bounding box center [771, 59] width 23 height 23
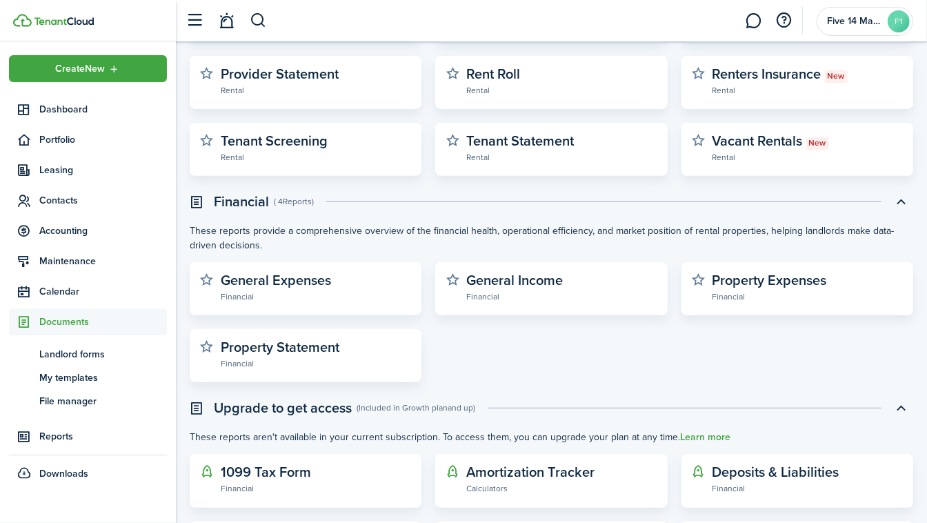
scroll to position [235, 0]
click at [529, 278] on widget-stats-description "General Income" at bounding box center [514, 280] width 97 height 21
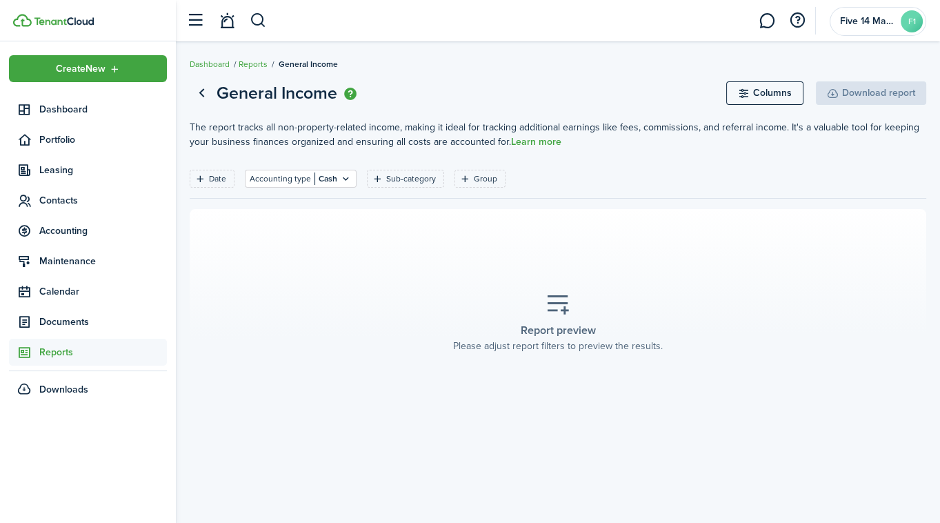
click at [65, 396] on div "Downloads" at bounding box center [88, 389] width 158 height 27
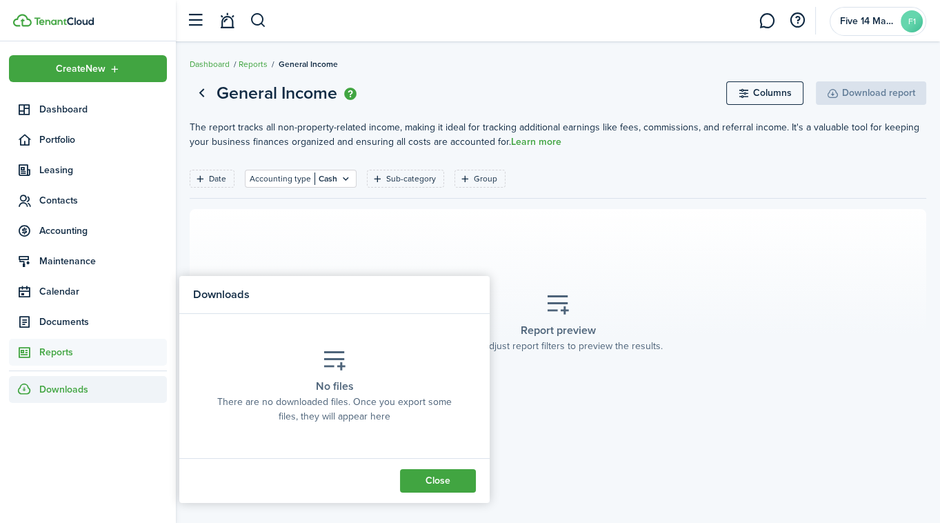
click at [84, 225] on span "Accounting" at bounding box center [103, 230] width 128 height 14
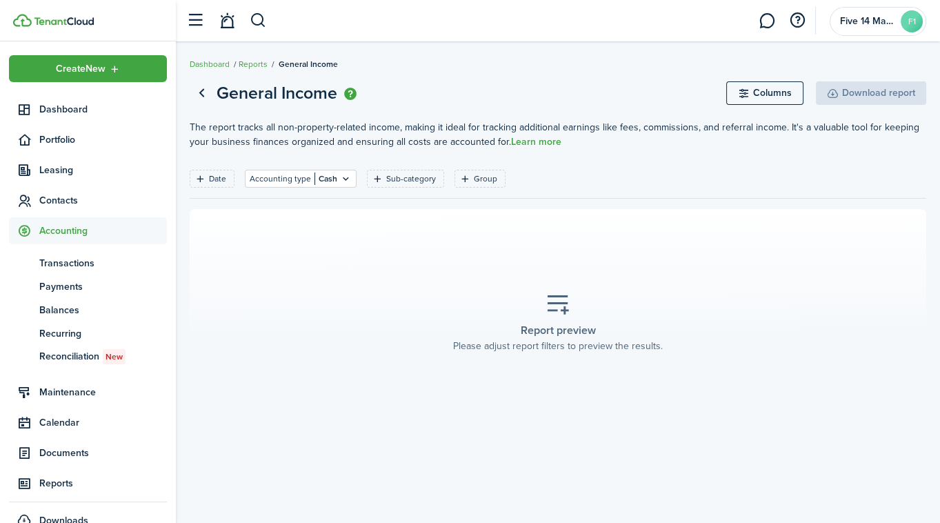
click at [60, 201] on span "Contacts" at bounding box center [103, 200] width 128 height 14
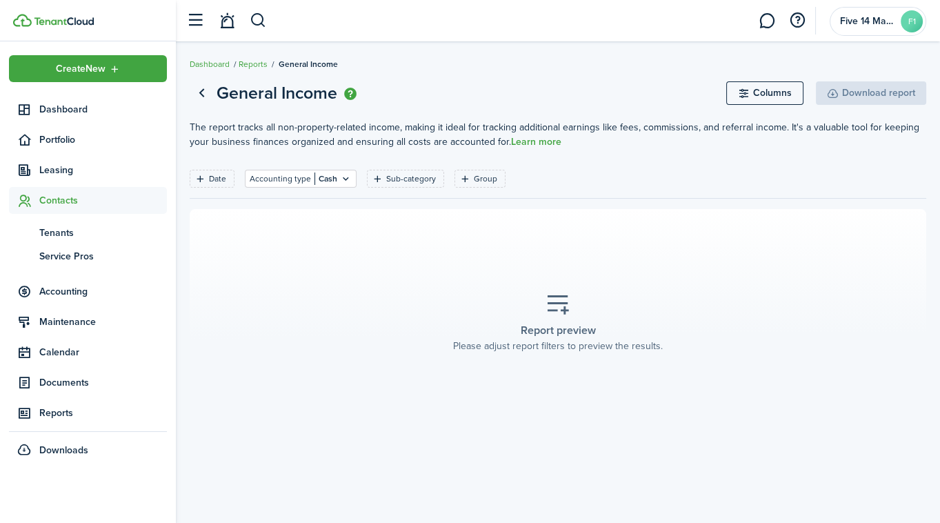
click at [55, 234] on span "Tenants" at bounding box center [103, 232] width 128 height 14
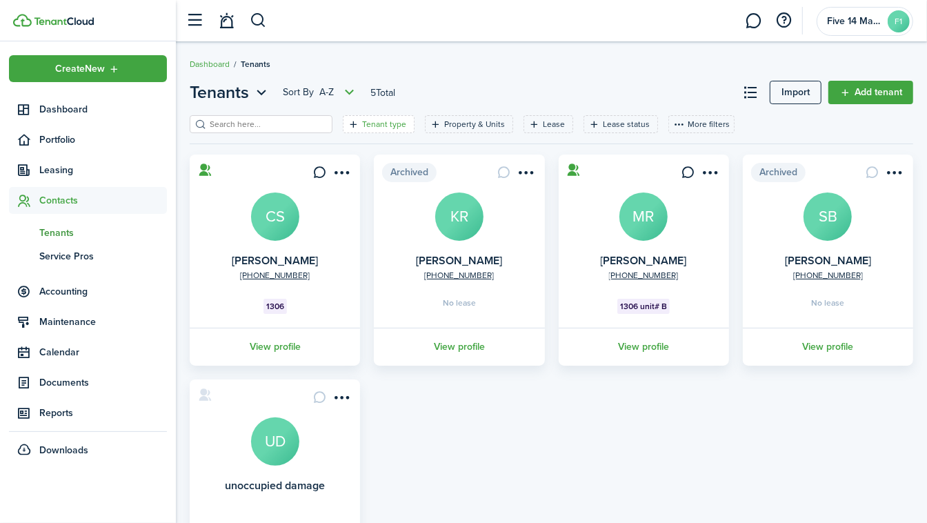
click at [362, 123] on filter-tag-label "Tenant type" at bounding box center [384, 124] width 44 height 12
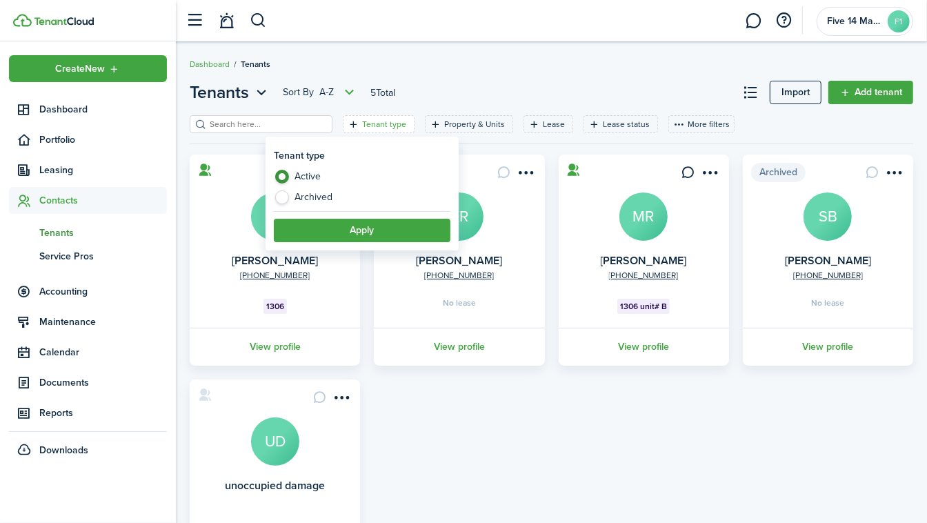
click at [335, 228] on button "Apply" at bounding box center [362, 230] width 176 height 23
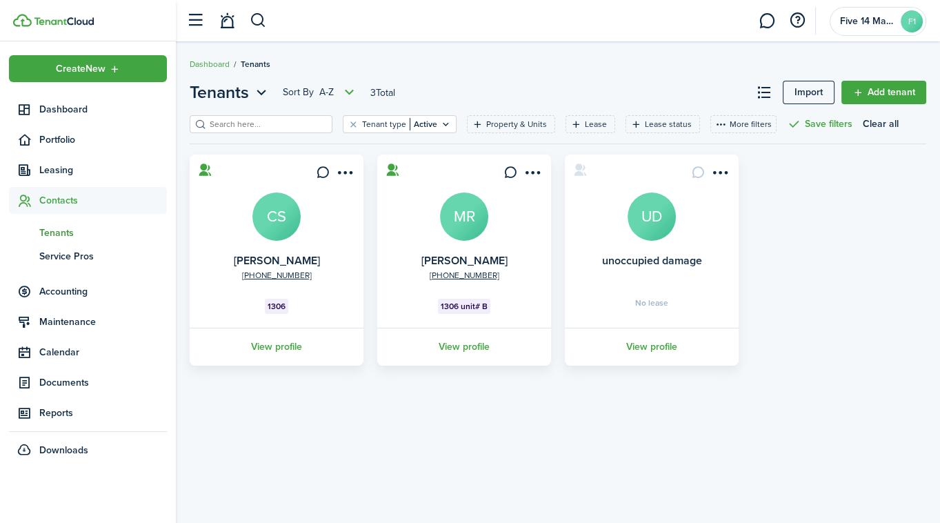
click at [468, 345] on link "View profile" at bounding box center [464, 346] width 178 height 38
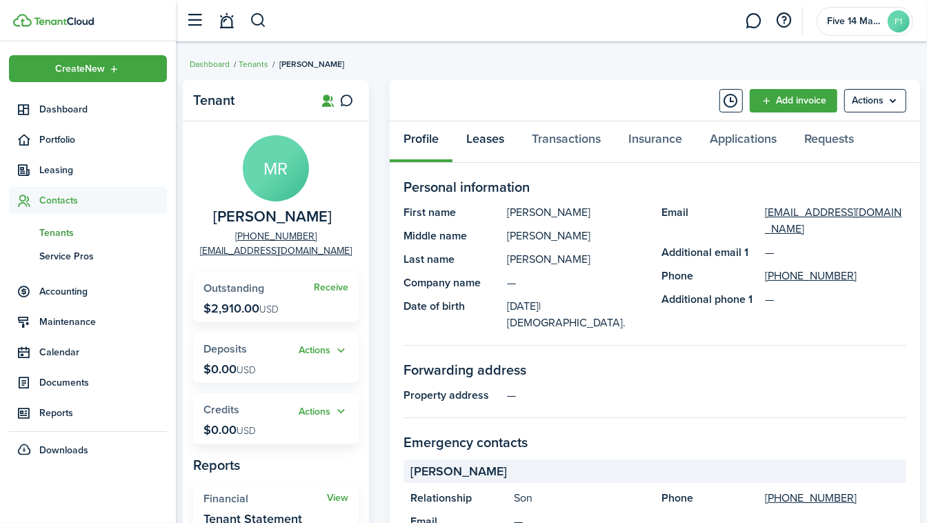
click at [482, 138] on link "Leases" at bounding box center [484, 141] width 65 height 41
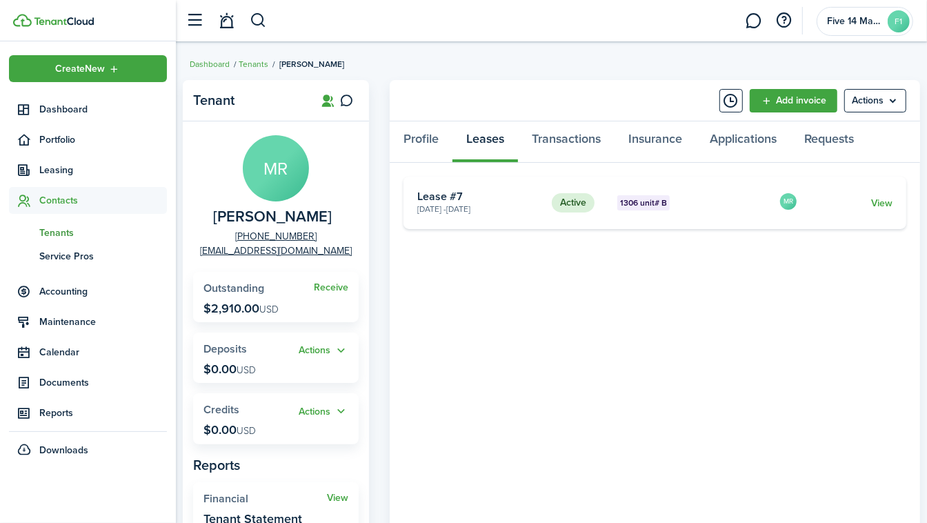
click at [789, 198] on div "MR" at bounding box center [787, 203] width 19 height 22
click at [898, 100] on menu-btn "Actions" at bounding box center [875, 100] width 62 height 23
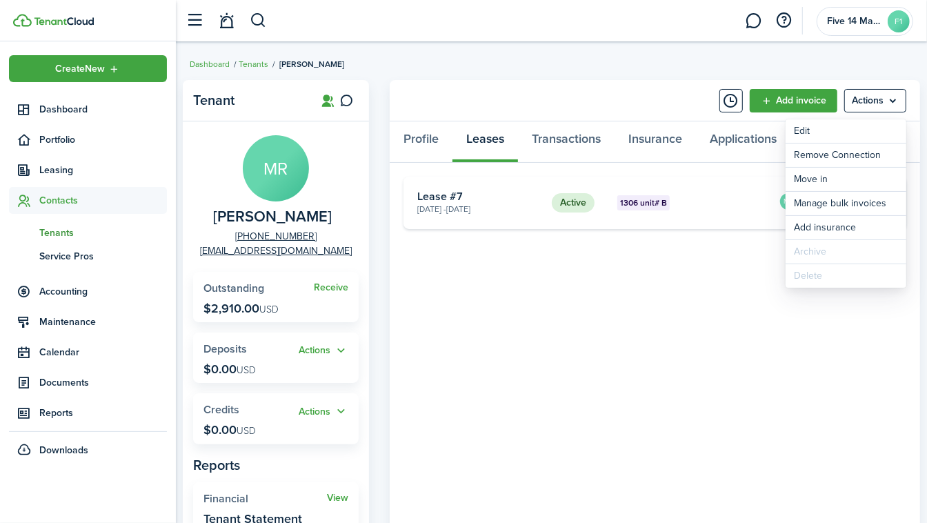
click at [885, 321] on tenant-view-lease "Active 1306 unit# B [DATE] - [DATE] Lease #7 MR View «« « 1 » »»" at bounding box center [654, 464] width 503 height 577
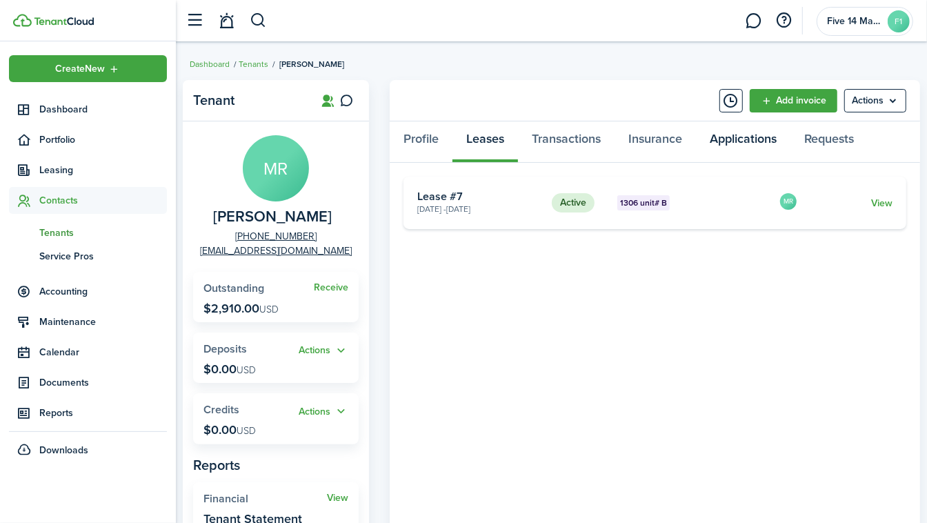
click at [760, 144] on link "Applications" at bounding box center [743, 141] width 94 height 41
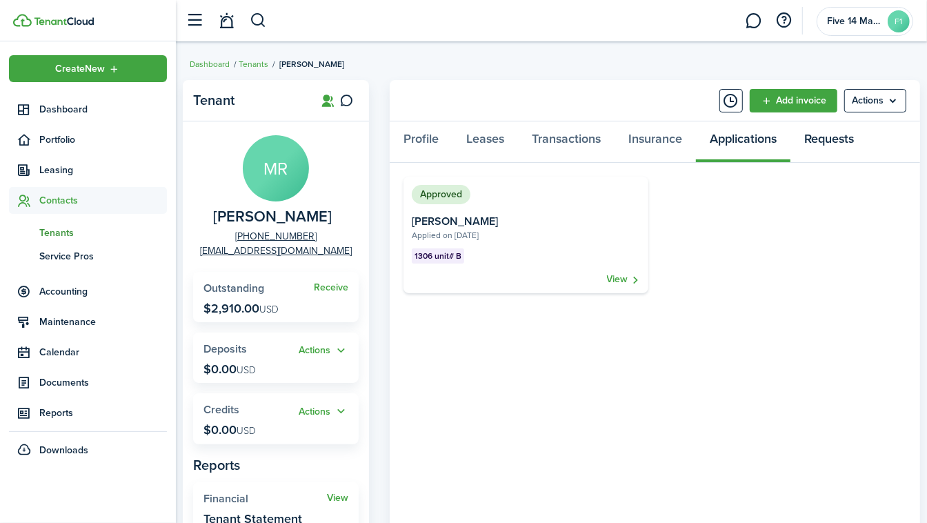
click at [834, 137] on link "Requests" at bounding box center [828, 141] width 77 height 41
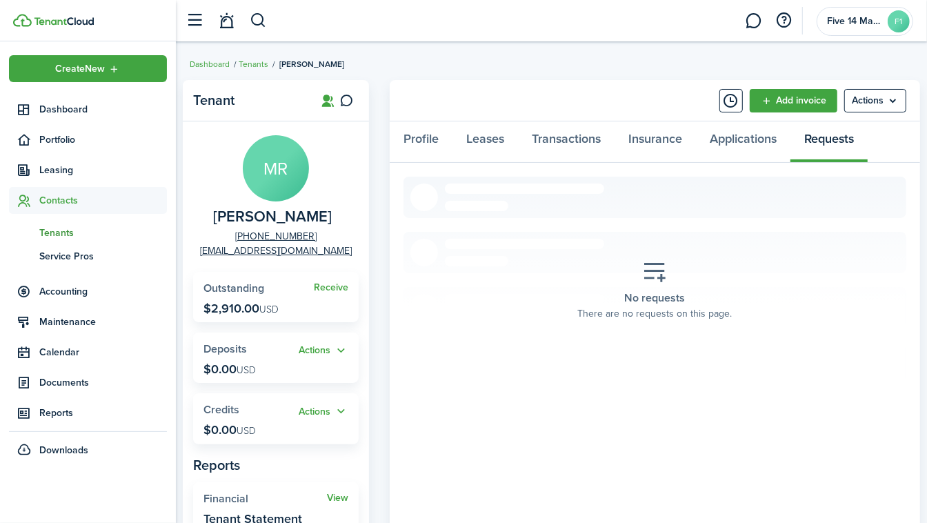
click at [666, 274] on icon at bounding box center [655, 272] width 25 height 24
click at [895, 97] on menu-btn "Actions" at bounding box center [875, 100] width 62 height 23
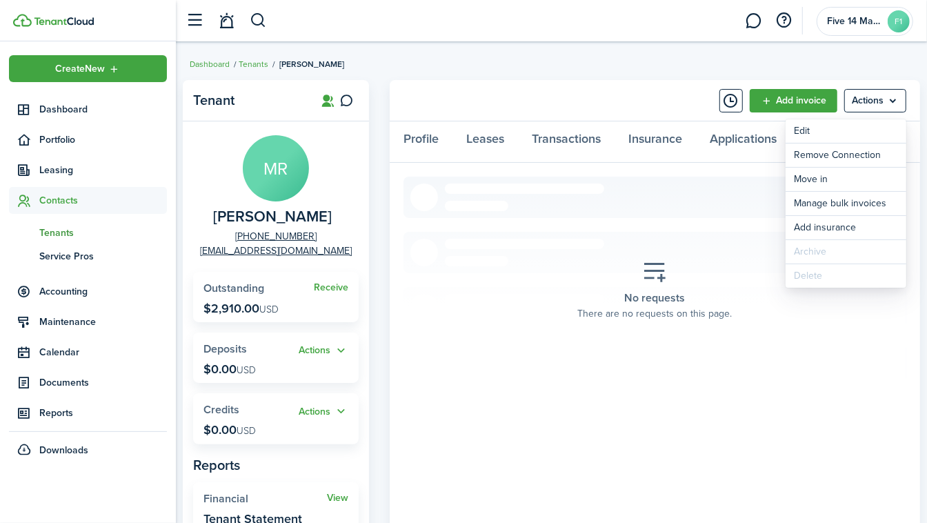
click at [901, 103] on menu-btn "Actions" at bounding box center [875, 100] width 62 height 23
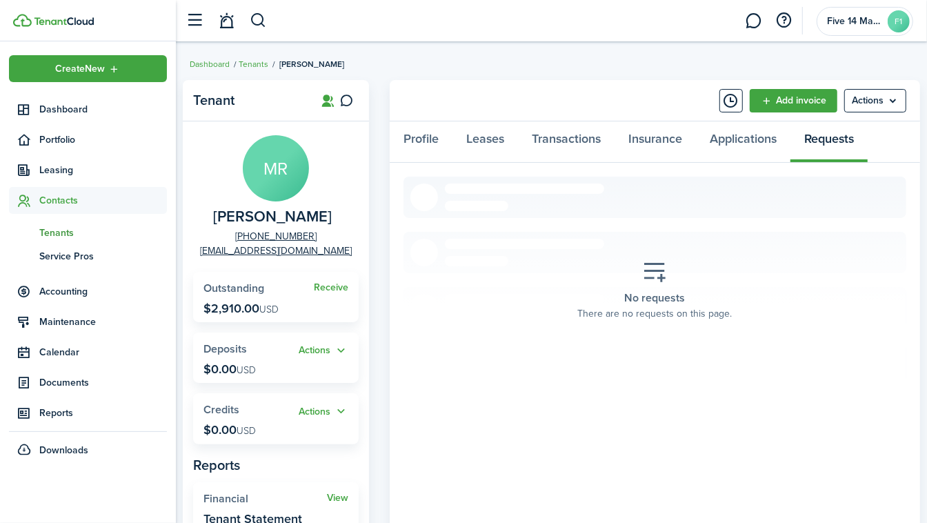
click at [729, 100] on button "Timeline" at bounding box center [730, 100] width 23 height 23
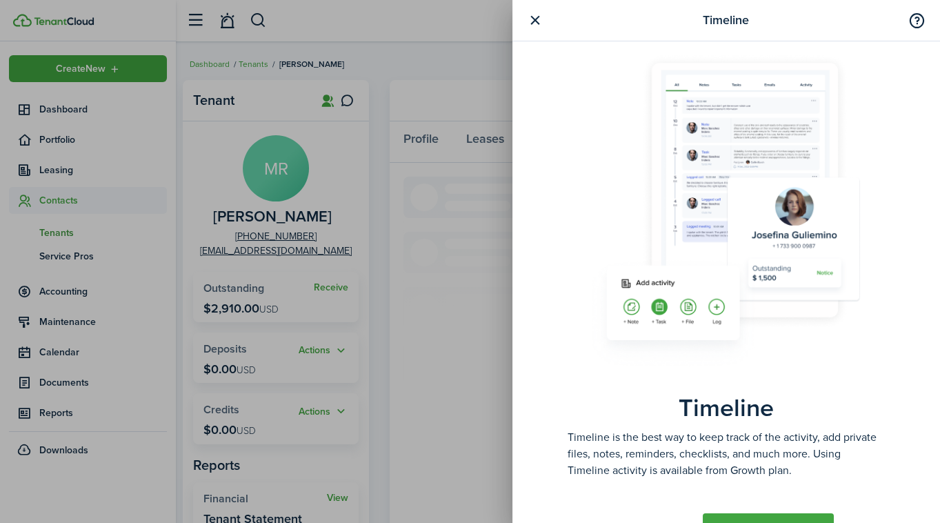
click at [536, 24] on button "button" at bounding box center [534, 20] width 17 height 17
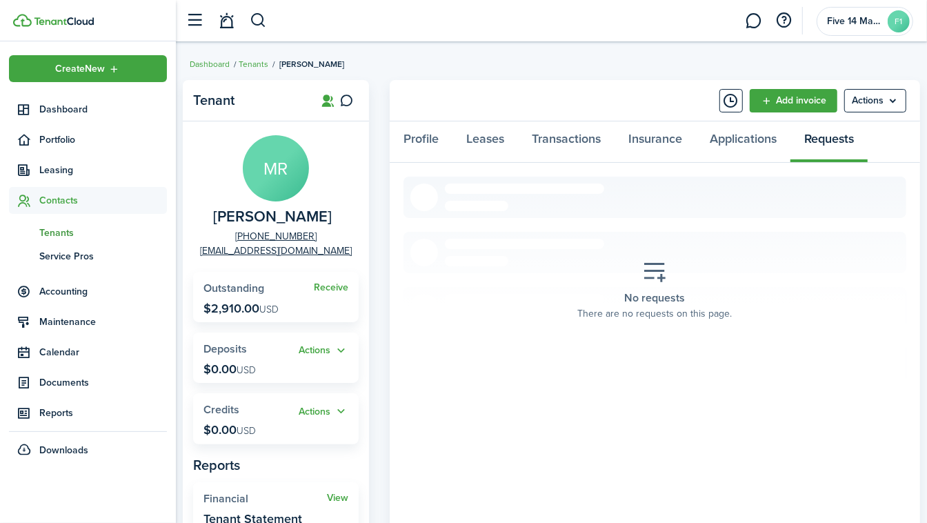
click at [250, 287] on span "Outstanding" at bounding box center [233, 288] width 61 height 16
click at [235, 307] on p "$2,910.00 USD" at bounding box center [240, 308] width 75 height 14
click at [63, 141] on span "Portfolio" at bounding box center [103, 139] width 128 height 14
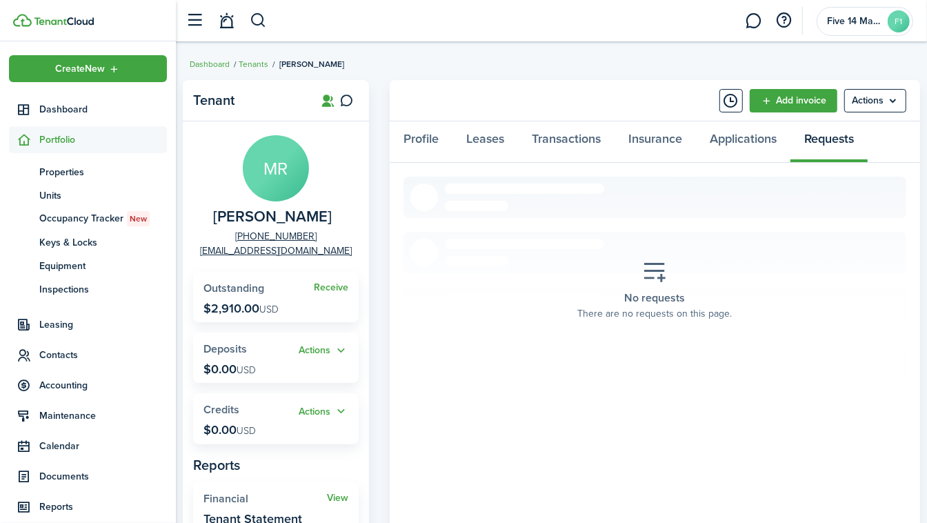
click at [72, 172] on span "Properties" at bounding box center [103, 172] width 128 height 14
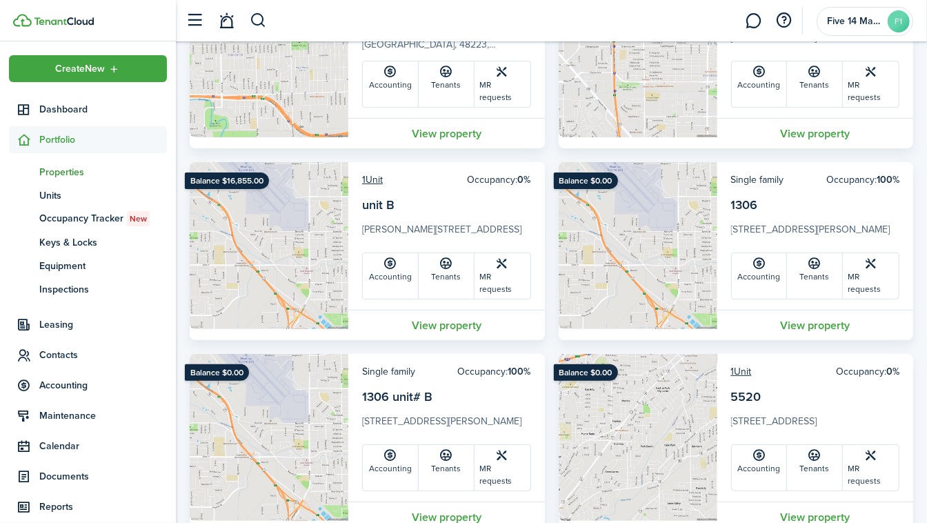
scroll to position [198, 0]
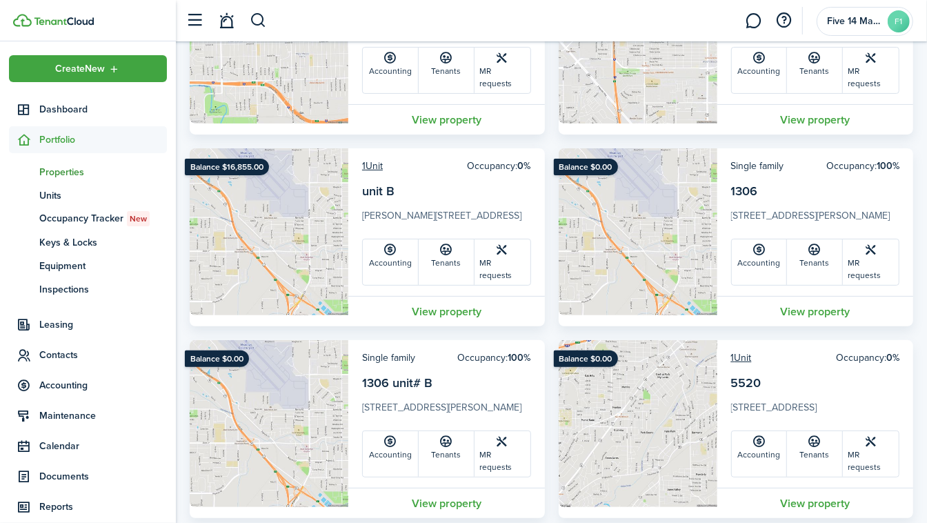
click at [467, 487] on link "View property" at bounding box center [446, 502] width 196 height 30
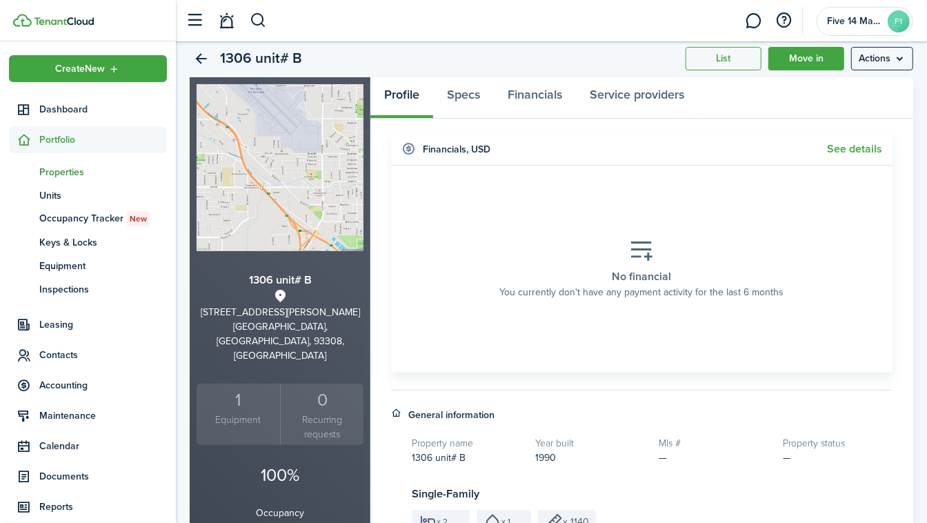
scroll to position [39, 0]
click at [52, 359] on span "Contacts" at bounding box center [103, 354] width 128 height 14
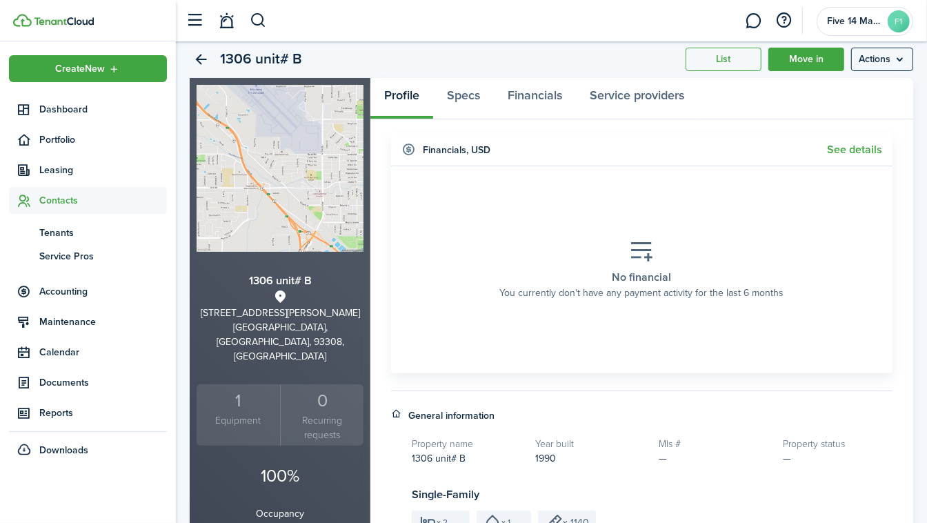
click at [49, 236] on span "Tenants" at bounding box center [103, 232] width 128 height 14
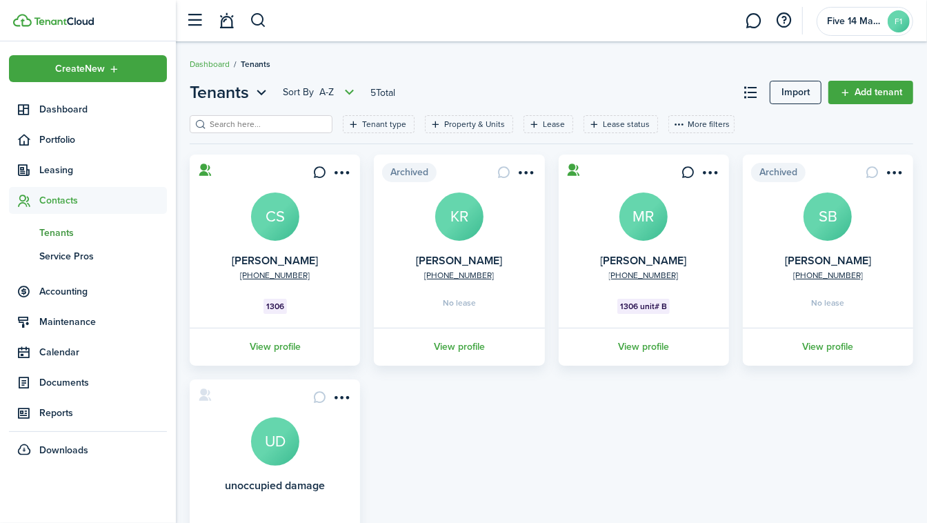
click at [640, 346] on link "View profile" at bounding box center [643, 346] width 174 height 38
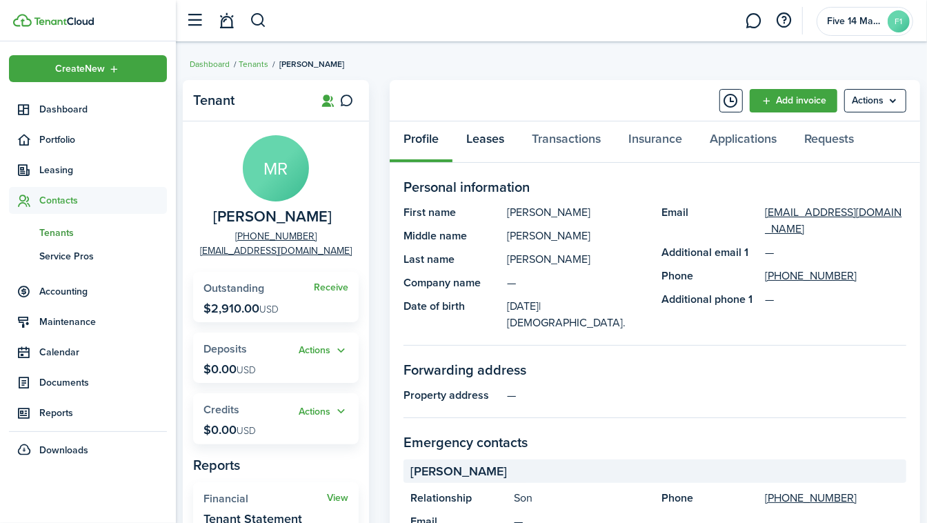
click at [494, 140] on link "Leases" at bounding box center [484, 141] width 65 height 41
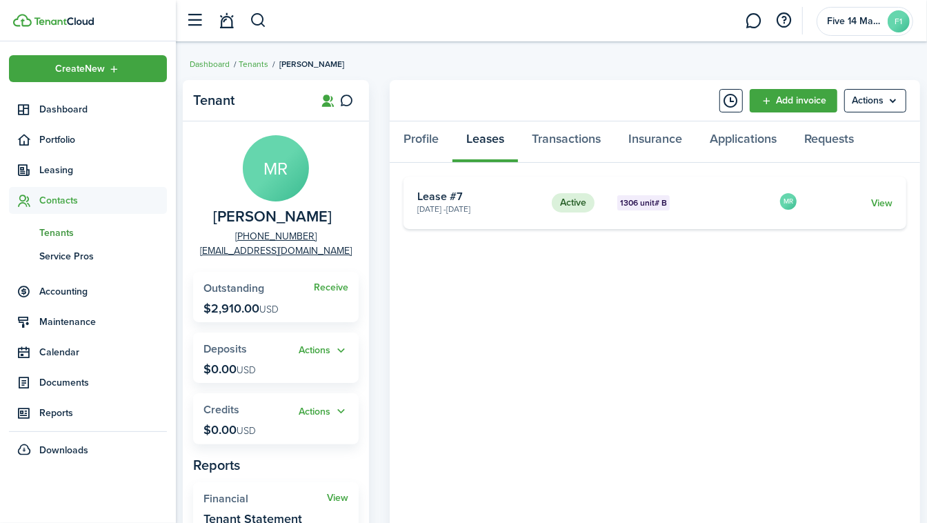
click at [450, 205] on card-description "[DATE] - [DATE]" at bounding box center [479, 209] width 124 height 12
click at [882, 209] on link "View" at bounding box center [881, 203] width 21 height 14
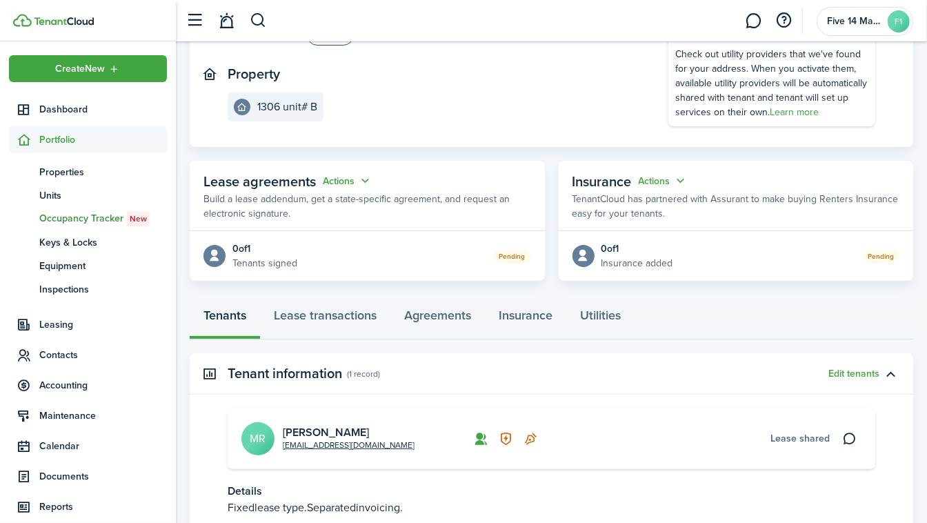
scroll to position [135, 0]
click at [339, 183] on button "Actions" at bounding box center [348, 180] width 50 height 16
click at [438, 191] on p "Build a lease addendum, get a state-specific agreement, and request an electron…" at bounding box center [366, 205] width 327 height 29
click at [514, 259] on status "Pending" at bounding box center [512, 255] width 37 height 13
click at [243, 250] on div "0 of 1" at bounding box center [264, 248] width 65 height 14
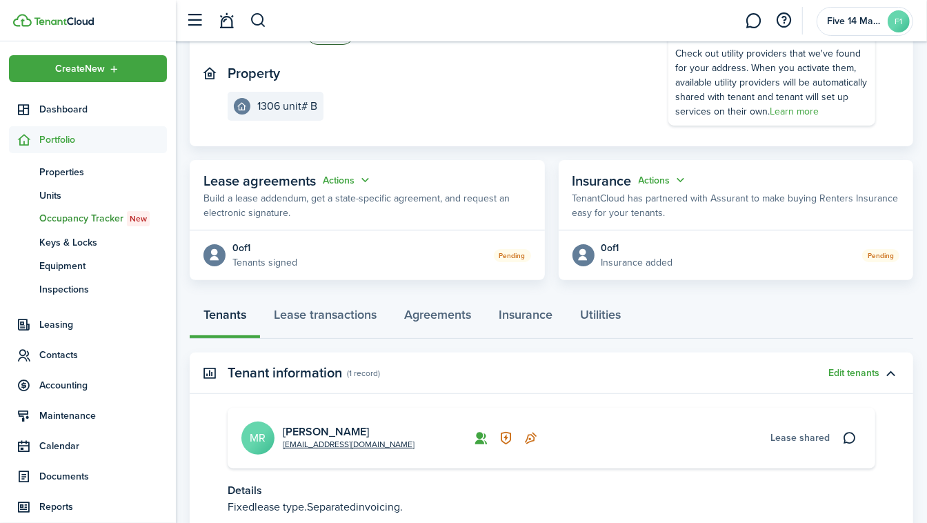
click at [209, 254] on icon at bounding box center [215, 254] width 14 height 13
click at [329, 183] on button "Actions" at bounding box center [348, 180] width 50 height 16
click at [270, 210] on link "Edit" at bounding box center [313, 206] width 121 height 24
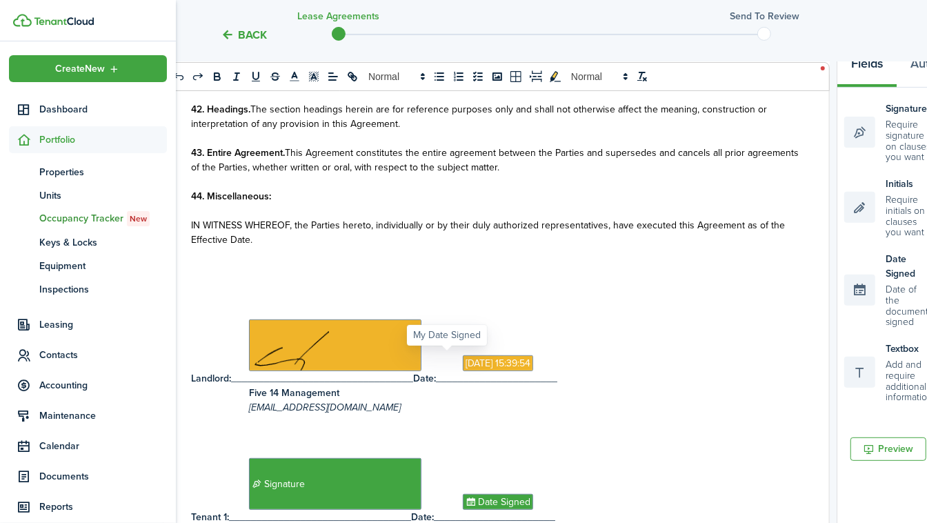
scroll to position [231, 0]
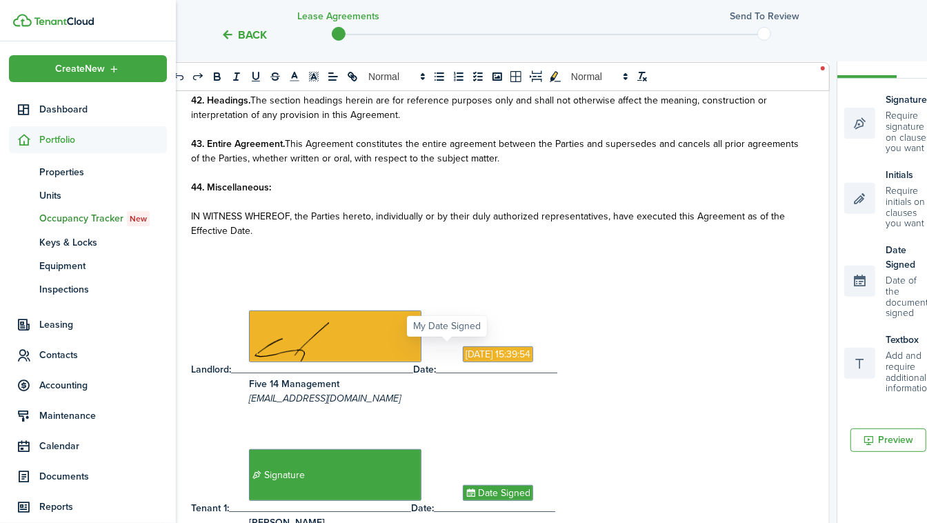
click at [885, 428] on button "Preview" at bounding box center [888, 439] width 76 height 23
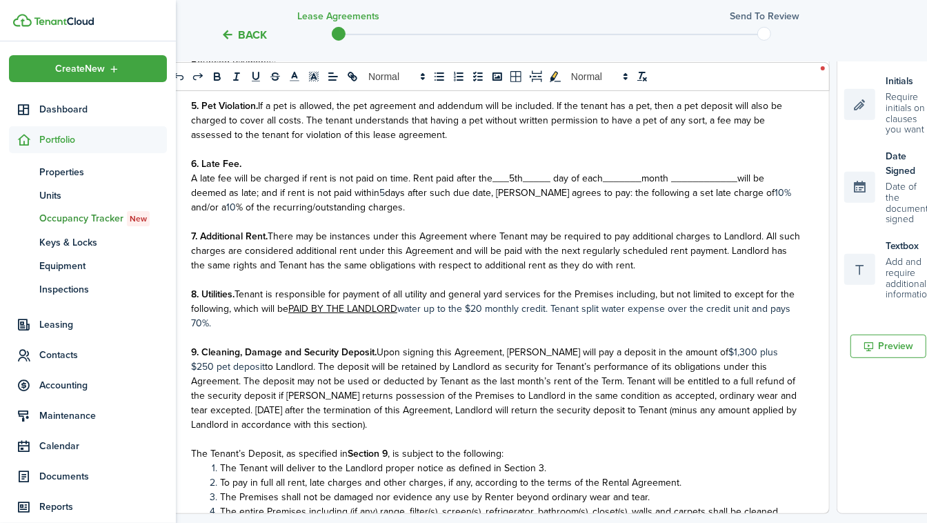
scroll to position [477, 0]
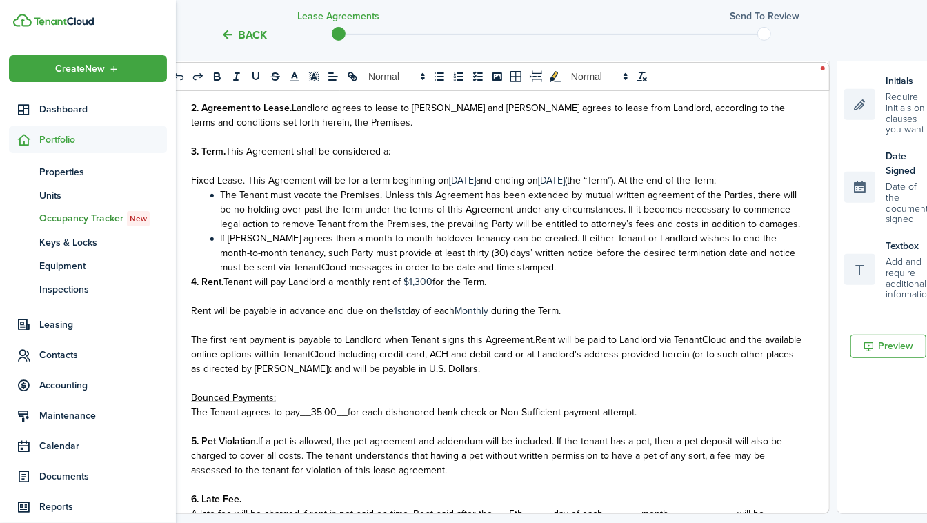
click at [884, 334] on button "Preview" at bounding box center [888, 345] width 76 height 23
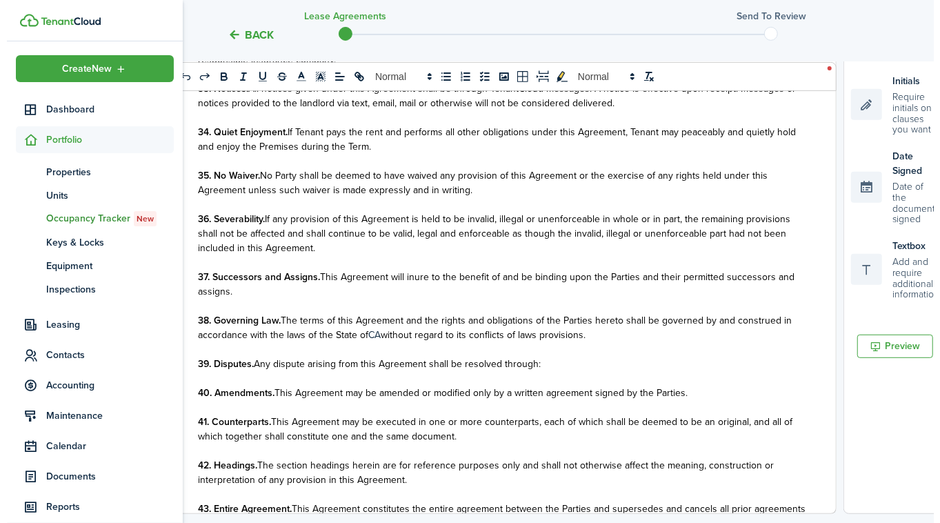
scroll to position [3054, 0]
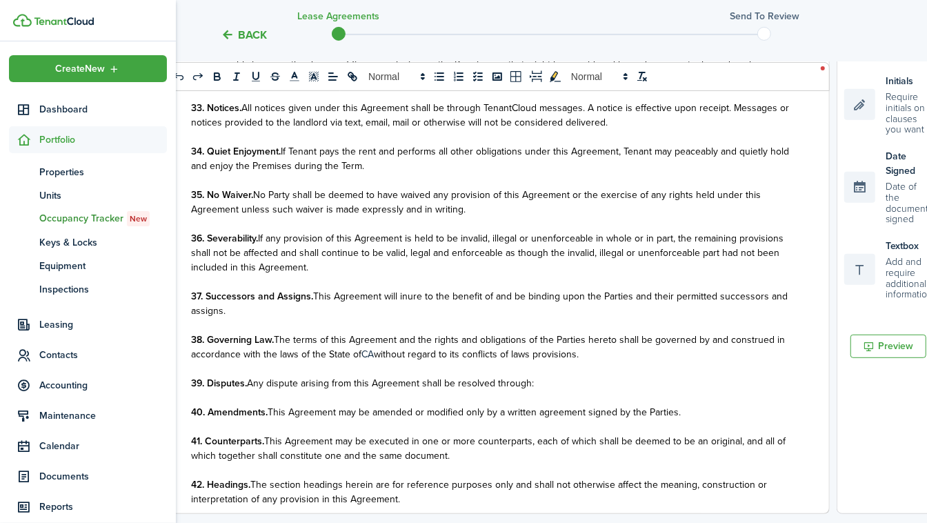
click at [232, 34] on button "Back" at bounding box center [244, 35] width 46 height 14
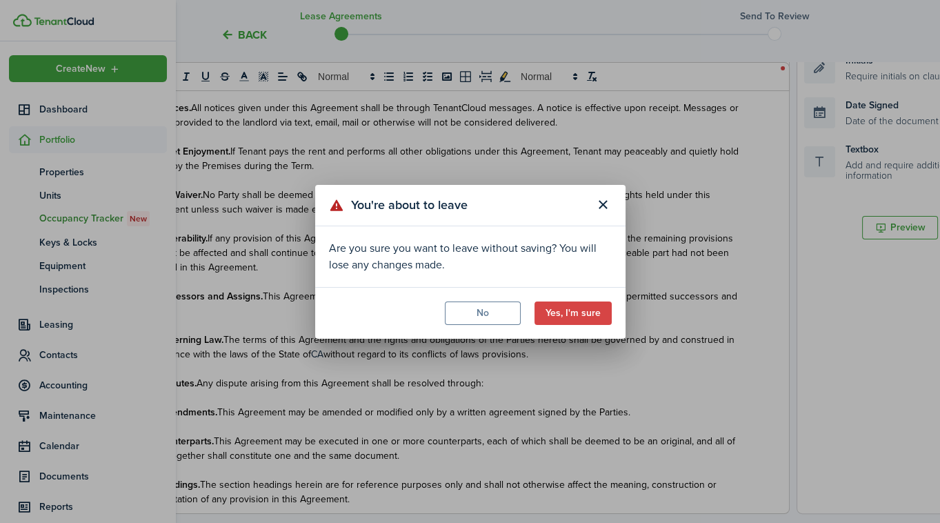
click at [577, 313] on button "Yes, I'm sure" at bounding box center [572, 312] width 77 height 23
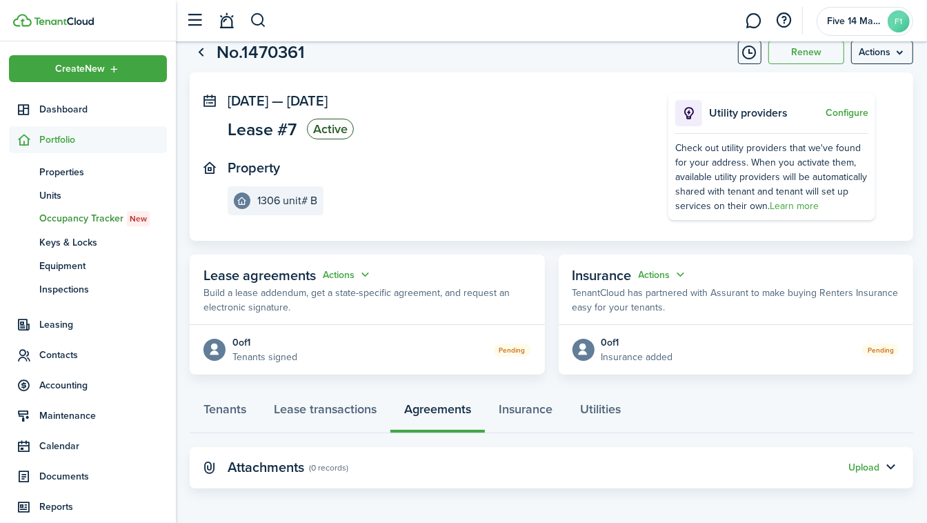
scroll to position [43, 0]
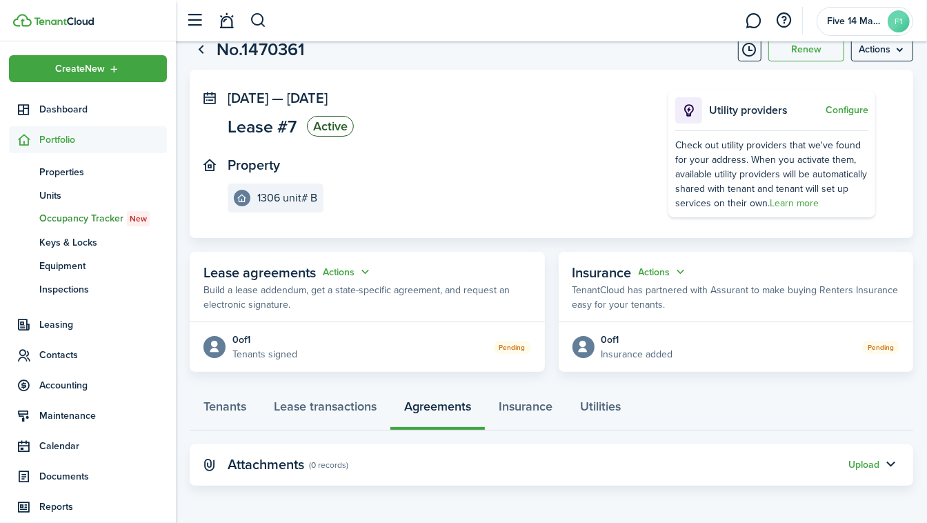
click at [863, 465] on button "Upload" at bounding box center [863, 464] width 31 height 11
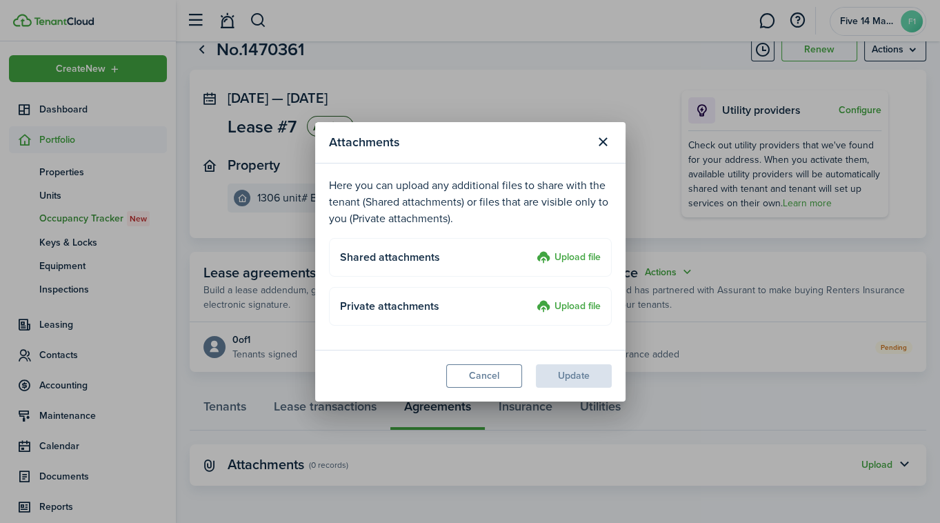
click at [564, 252] on label "Upload file" at bounding box center [568, 258] width 64 height 17
click at [532, 250] on input "Upload file" at bounding box center [532, 250] width 0 height 0
click at [578, 309] on label "Upload file" at bounding box center [568, 307] width 64 height 17
click at [532, 299] on input "Upload file" at bounding box center [532, 299] width 0 height 0
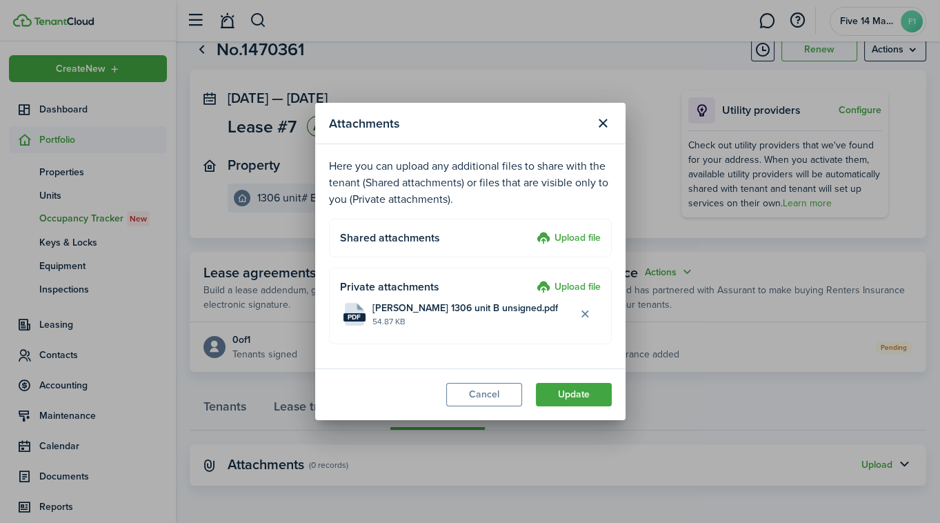
click at [575, 393] on button "Update" at bounding box center [574, 394] width 76 height 23
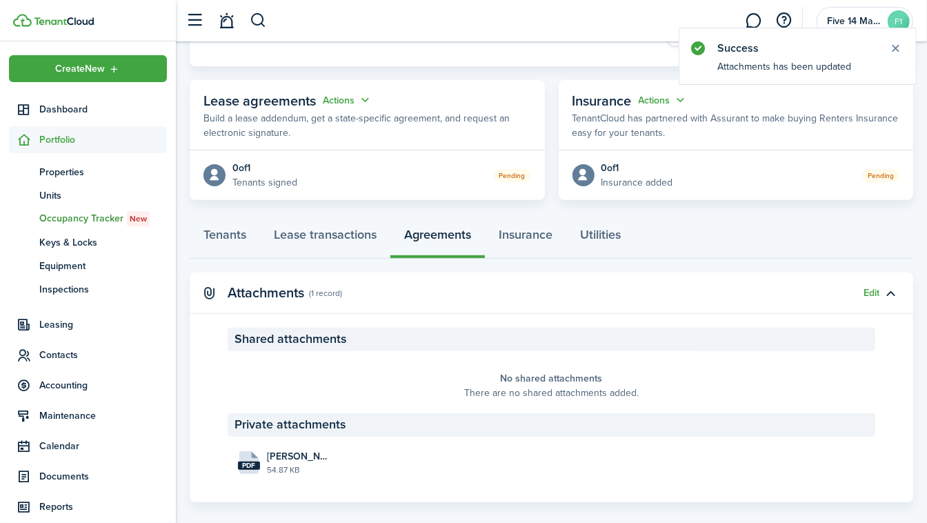
scroll to position [215, 0]
click at [343, 234] on link "Lease transactions" at bounding box center [325, 237] width 130 height 41
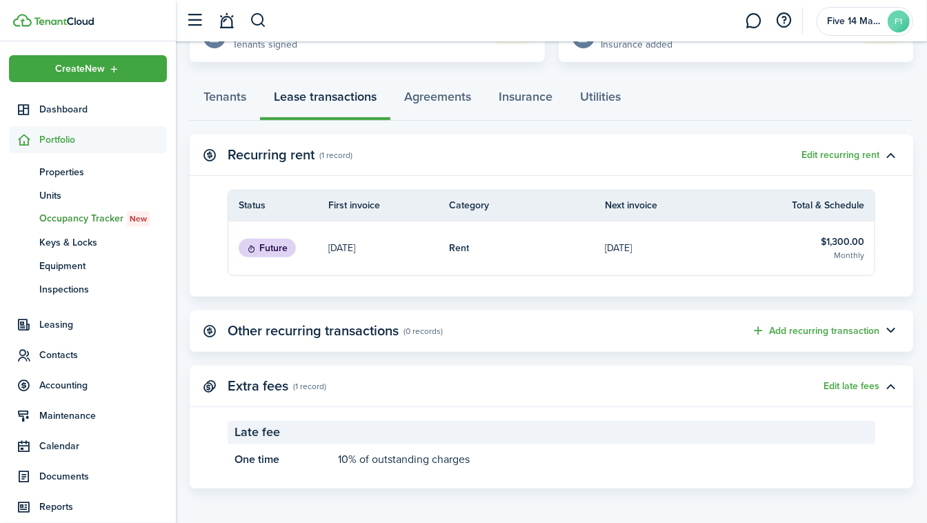
scroll to position [355, 0]
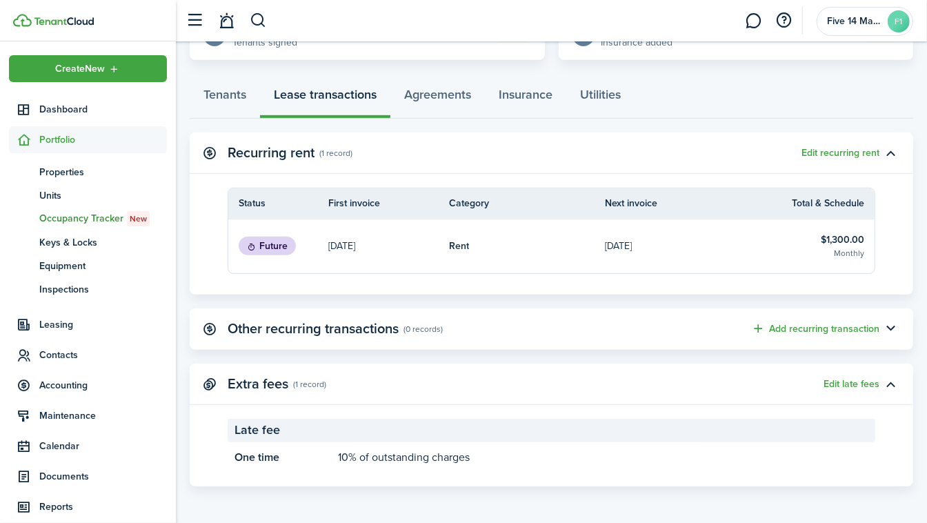
click at [62, 360] on span "Contacts" at bounding box center [103, 354] width 128 height 14
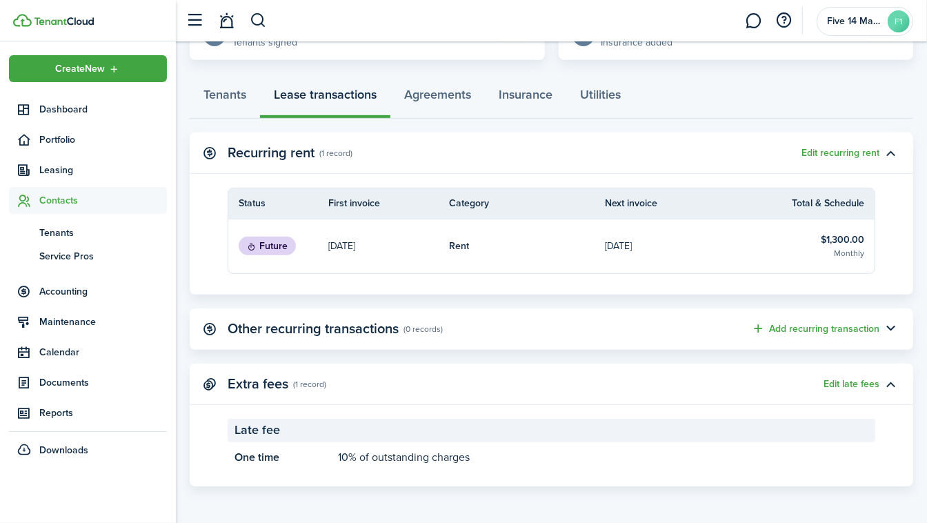
click at [57, 234] on span "Tenants" at bounding box center [103, 232] width 128 height 14
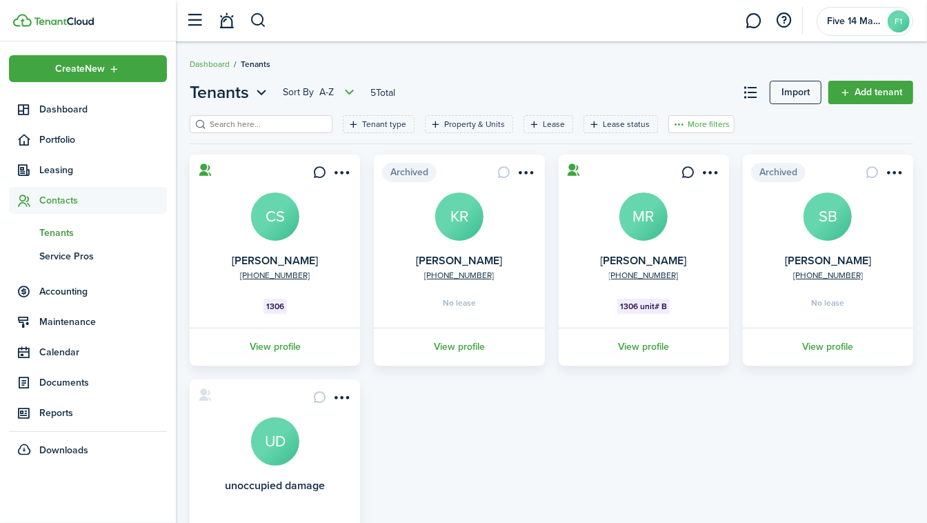
click at [674, 119] on button "More filters" at bounding box center [701, 124] width 66 height 18
click at [704, 202] on button "Connection" at bounding box center [676, 200] width 121 height 25
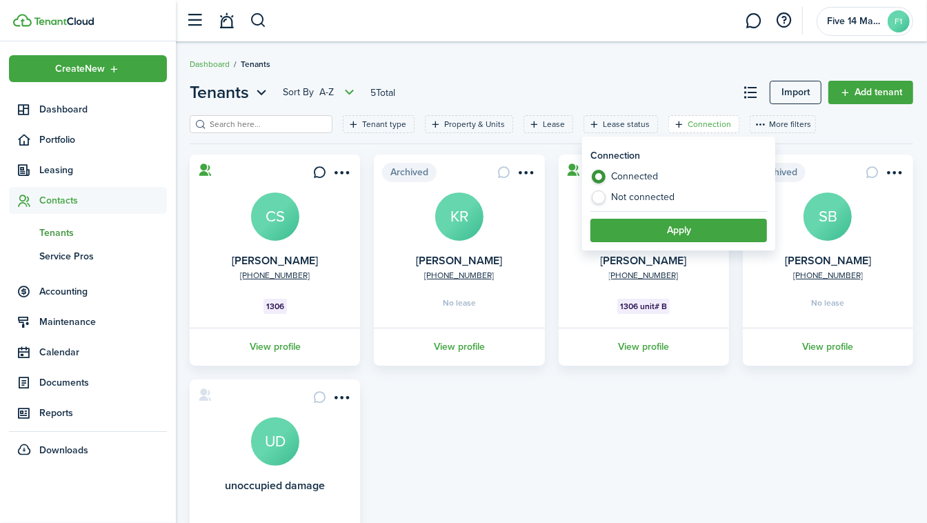
click at [717, 236] on button "Apply" at bounding box center [678, 230] width 176 height 23
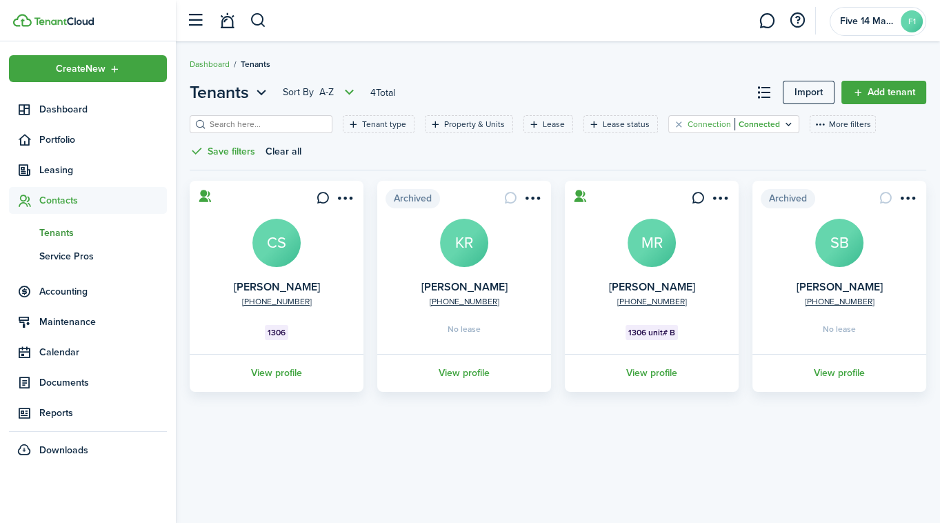
click at [783, 126] on icon "Open filter" at bounding box center [789, 124] width 12 height 11
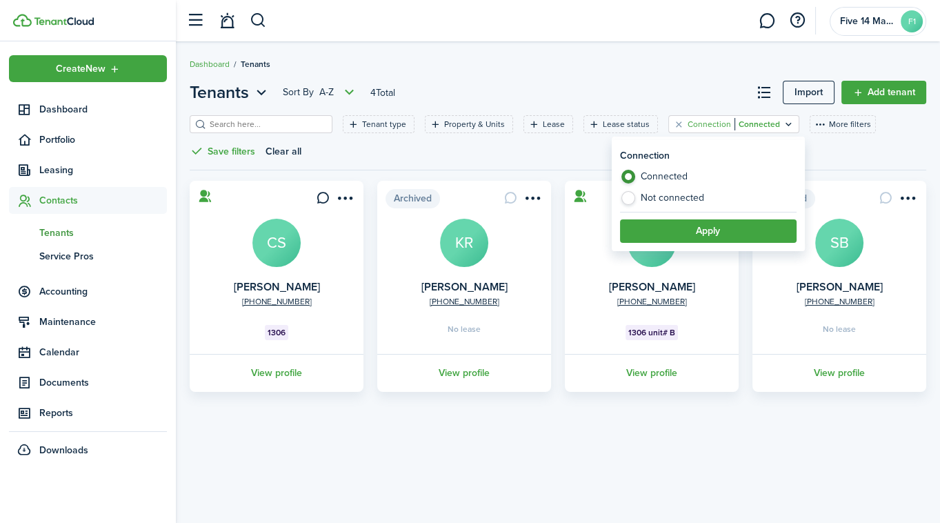
click at [865, 143] on div "Tenant type Property & Units Lease Lease status Connection Connected More filte…" at bounding box center [558, 142] width 736 height 54
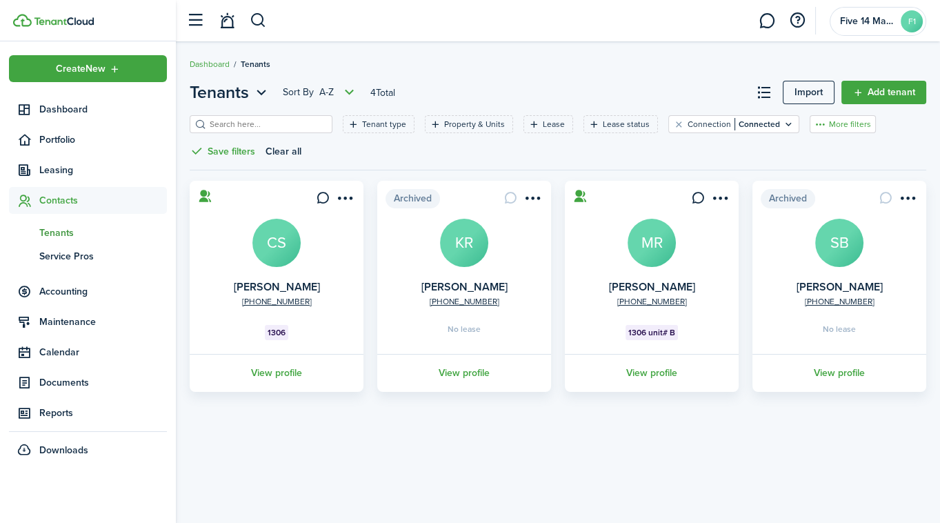
click at [809, 128] on button "More filters" at bounding box center [842, 124] width 66 height 18
click at [807, 169] on button "Lease type" at bounding box center [814, 174] width 121 height 25
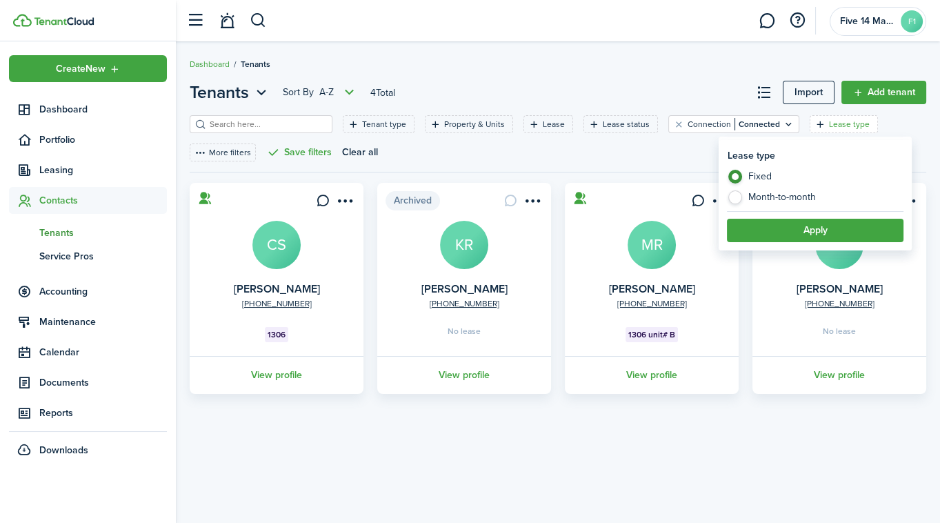
click at [886, 122] on div "Tenant type Property & Units Lease Lease status Connection Connected Lease type…" at bounding box center [558, 143] width 736 height 57
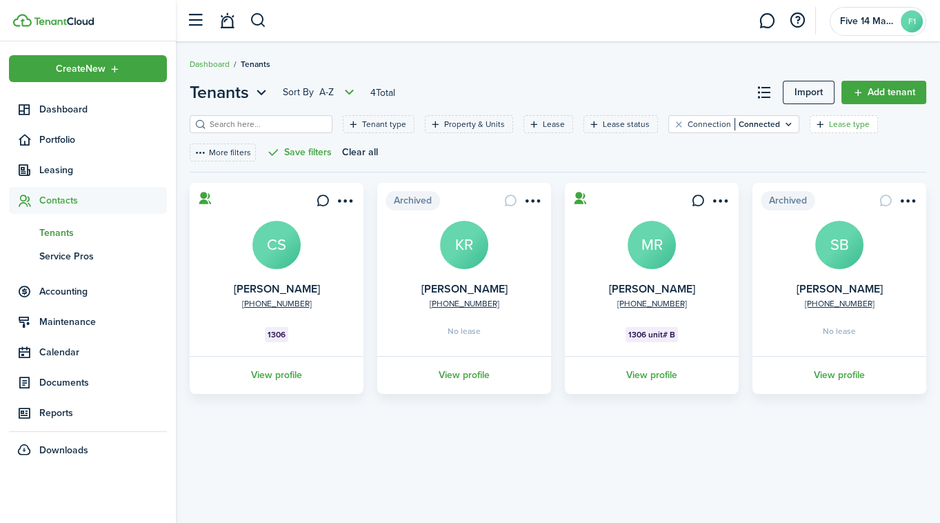
click at [829, 125] on filter-tag-label "Lease type" at bounding box center [849, 124] width 41 height 12
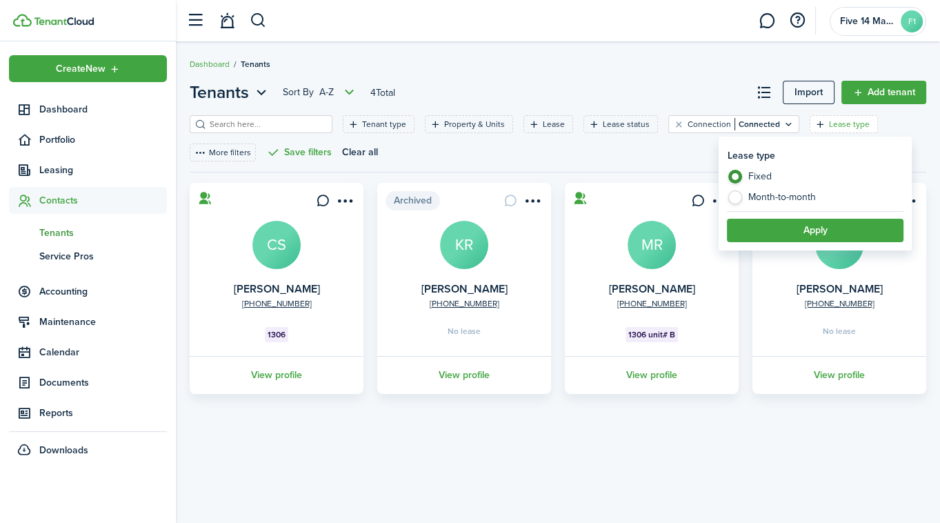
click at [924, 136] on div "Tenant type Property & Units Lease Lease status Connection Connected Lease type…" at bounding box center [558, 143] width 736 height 57
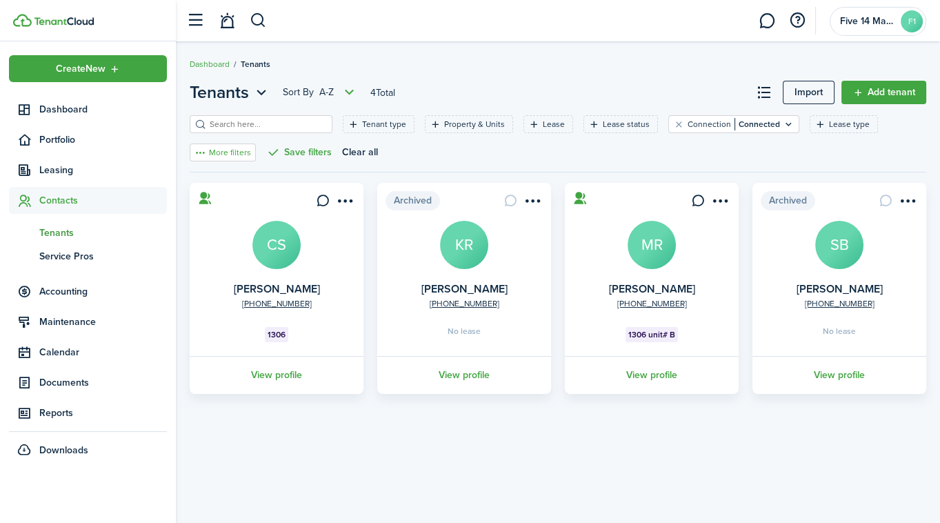
click at [225, 153] on button "More filters" at bounding box center [223, 152] width 66 height 18
click at [362, 125] on filter-tag-label "Tenant type" at bounding box center [384, 124] width 44 height 12
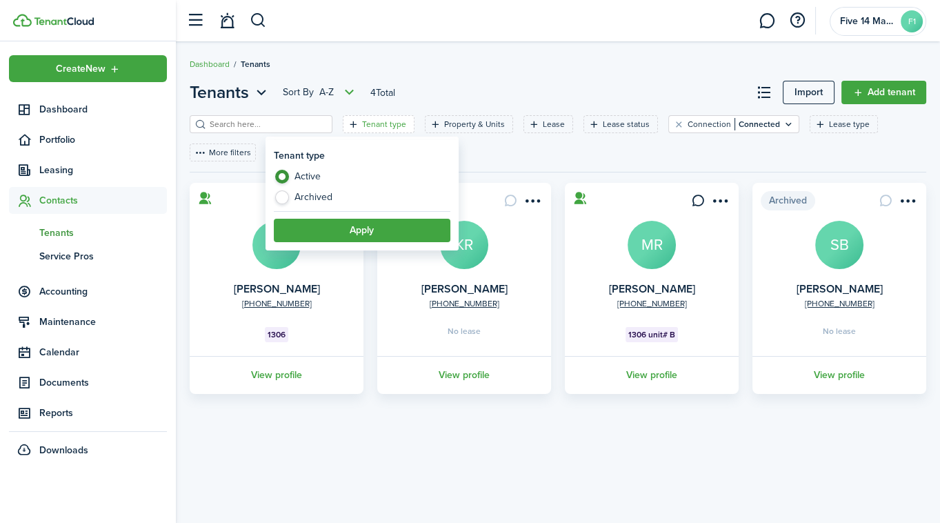
click at [363, 224] on button "Apply" at bounding box center [362, 230] width 176 height 23
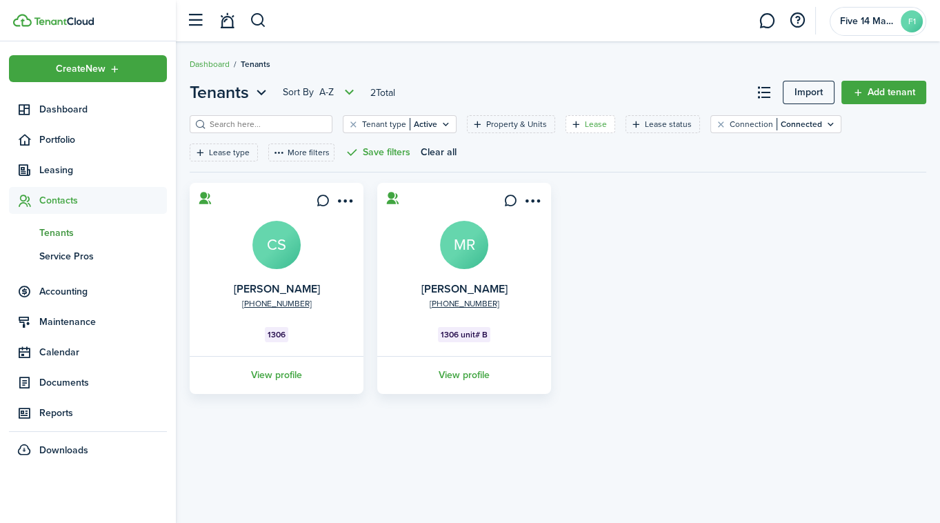
click at [585, 123] on filter-tag-label "Lease" at bounding box center [596, 124] width 22 height 12
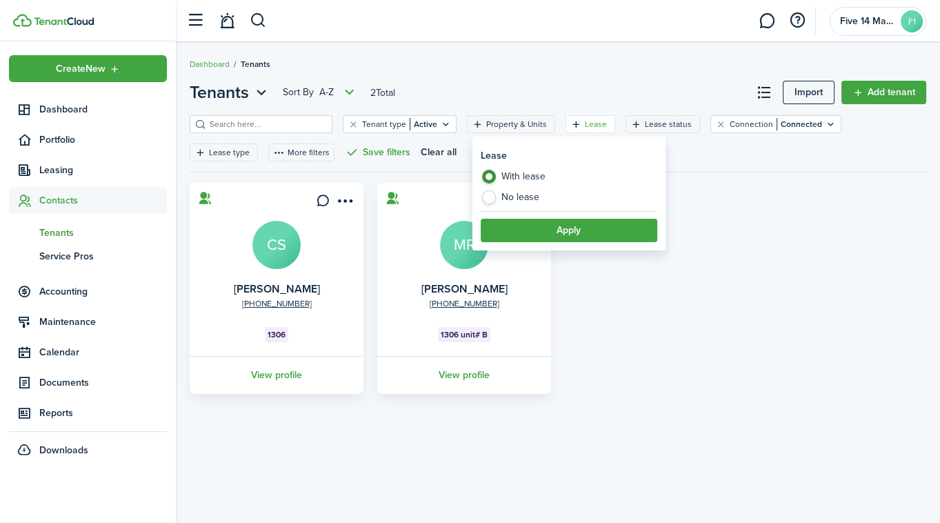
click at [645, 90] on header-page "Tenants Sort by A-Z 2 Total Import Add tenant" at bounding box center [558, 97] width 736 height 35
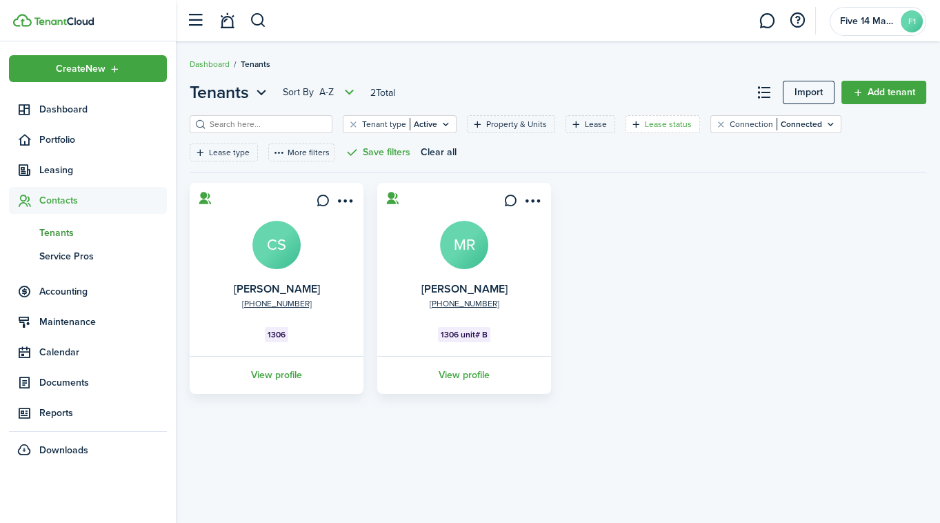
click at [645, 120] on filter-tag-label "Lease status" at bounding box center [668, 124] width 47 height 12
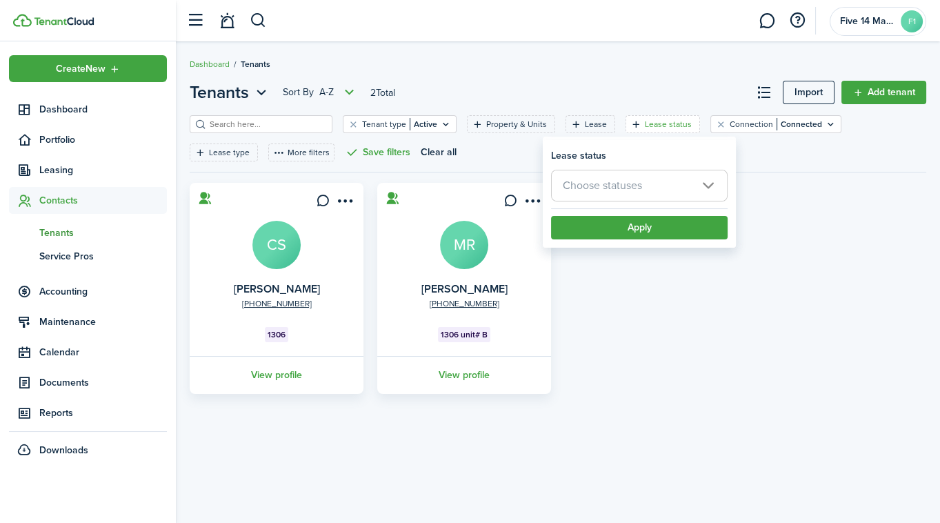
click at [665, 185] on span "Choose statuses" at bounding box center [639, 185] width 175 height 30
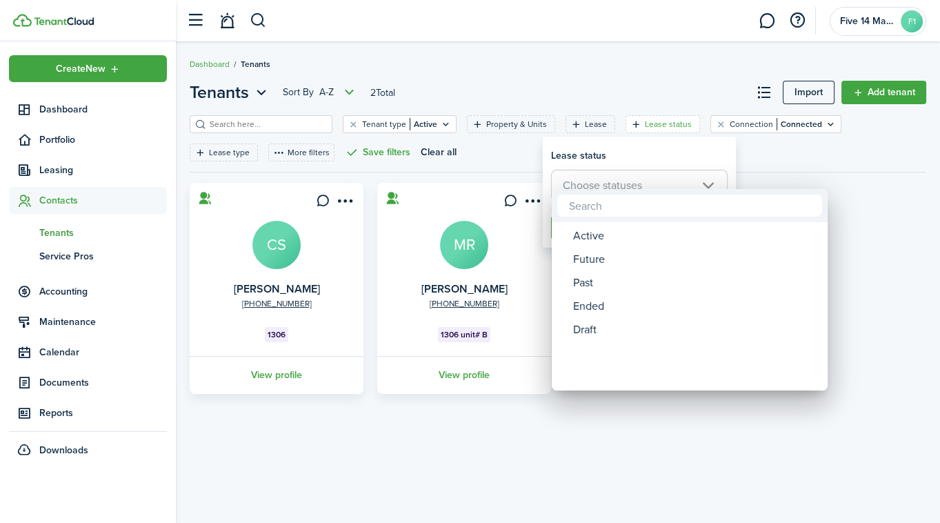
click at [609, 235] on div "Active" at bounding box center [695, 235] width 244 height 23
type input "Active"
click at [859, 194] on div at bounding box center [470, 261] width 1160 height 743
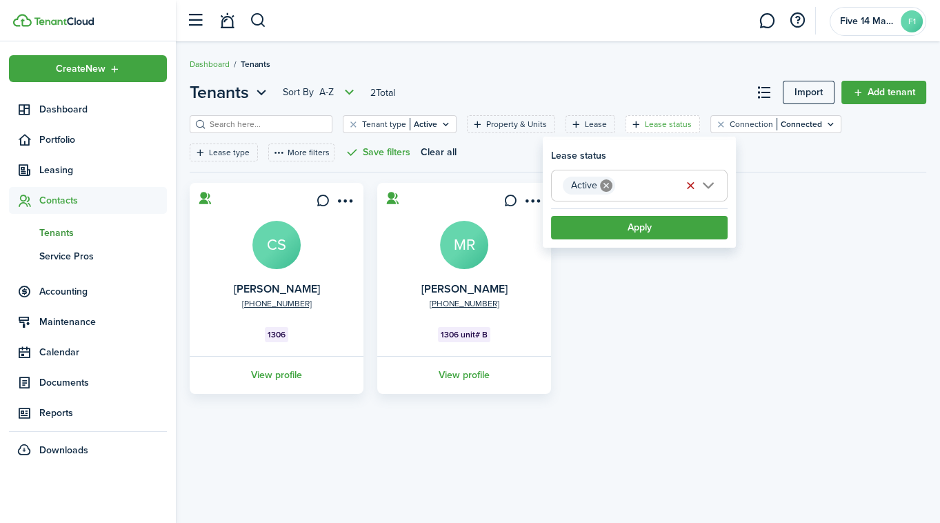
click at [677, 235] on button "Apply" at bounding box center [639, 227] width 176 height 23
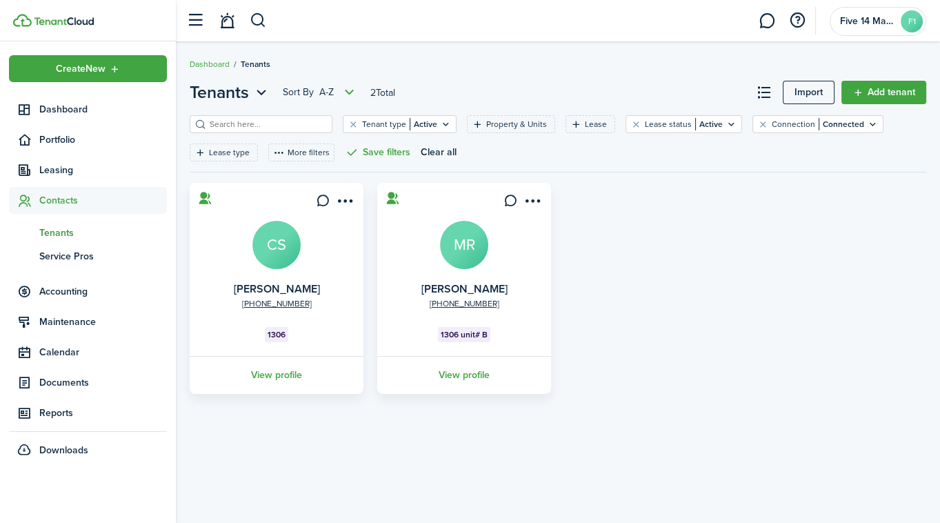
click at [814, 290] on div "[PHONE_NUMBER] [PERSON_NAME] CS 1306 View profile [PHONE_NUMBER] [PERSON_NAME] …" at bounding box center [558, 288] width 750 height 211
click at [71, 411] on span "Reports" at bounding box center [103, 412] width 128 height 14
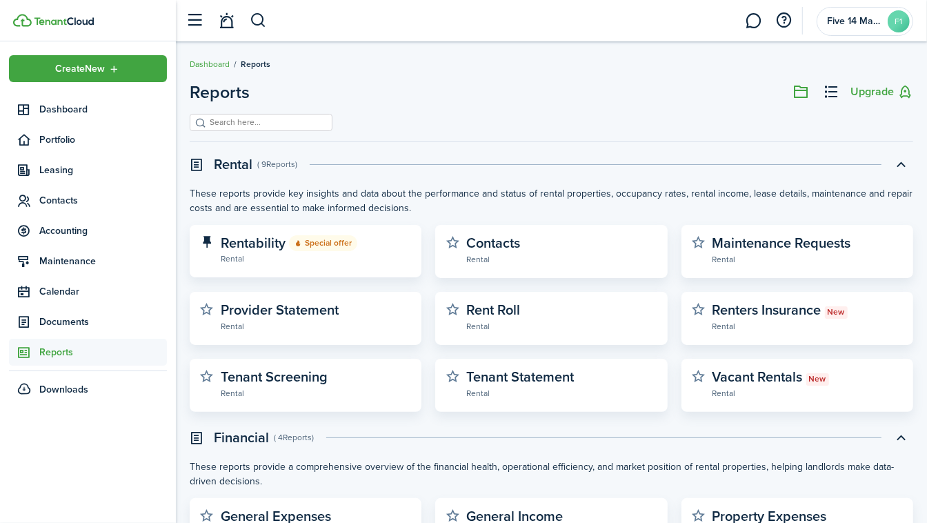
click at [81, 234] on span "Accounting" at bounding box center [103, 230] width 128 height 14
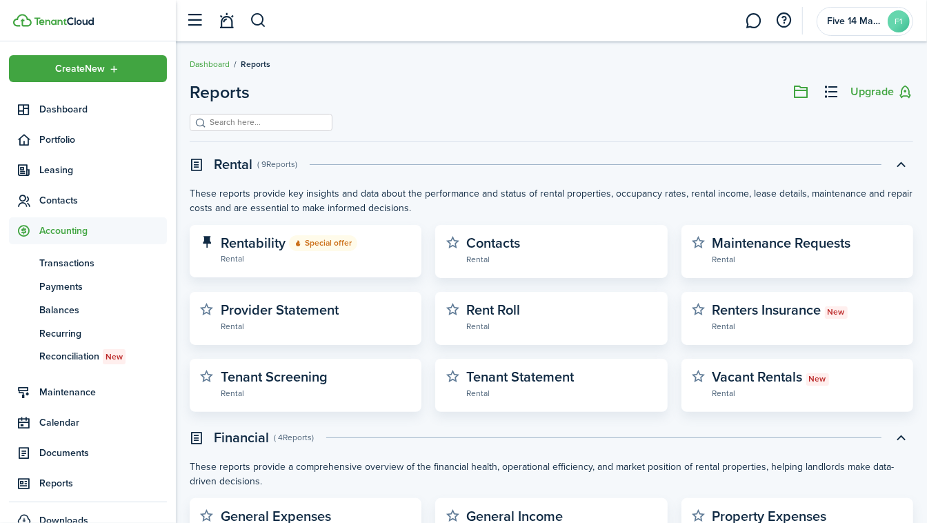
click at [80, 256] on span "Transactions" at bounding box center [103, 263] width 128 height 14
